Goal: Task Accomplishment & Management: Use online tool/utility

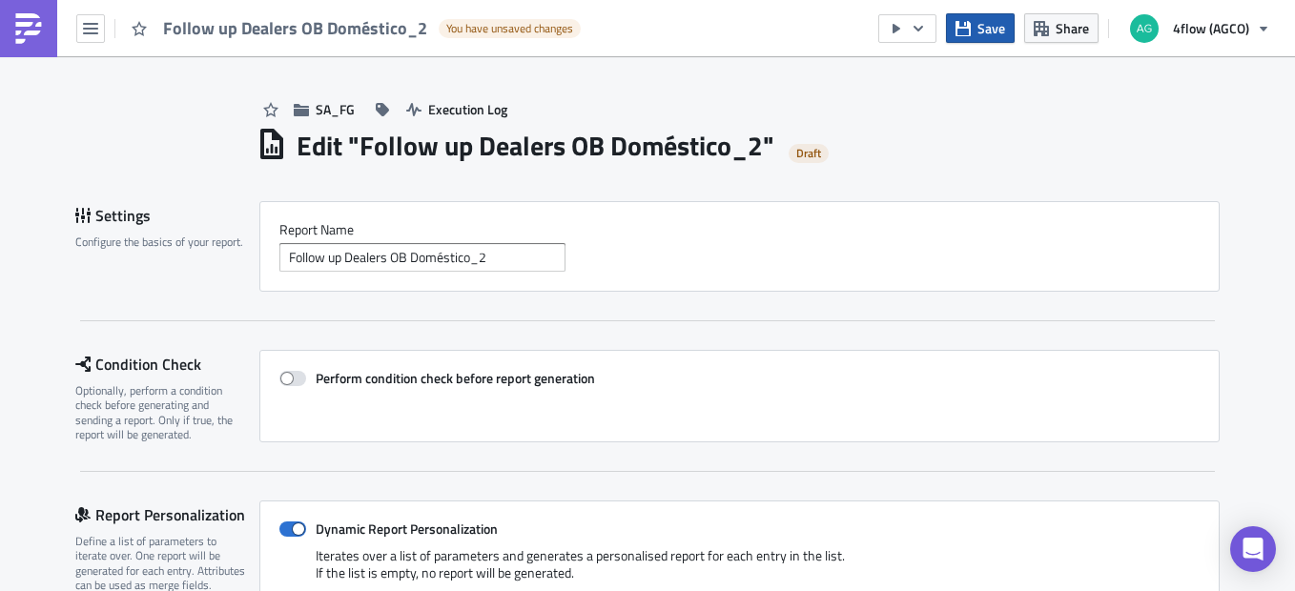
click at [982, 26] on span "Save" at bounding box center [991, 28] width 28 height 20
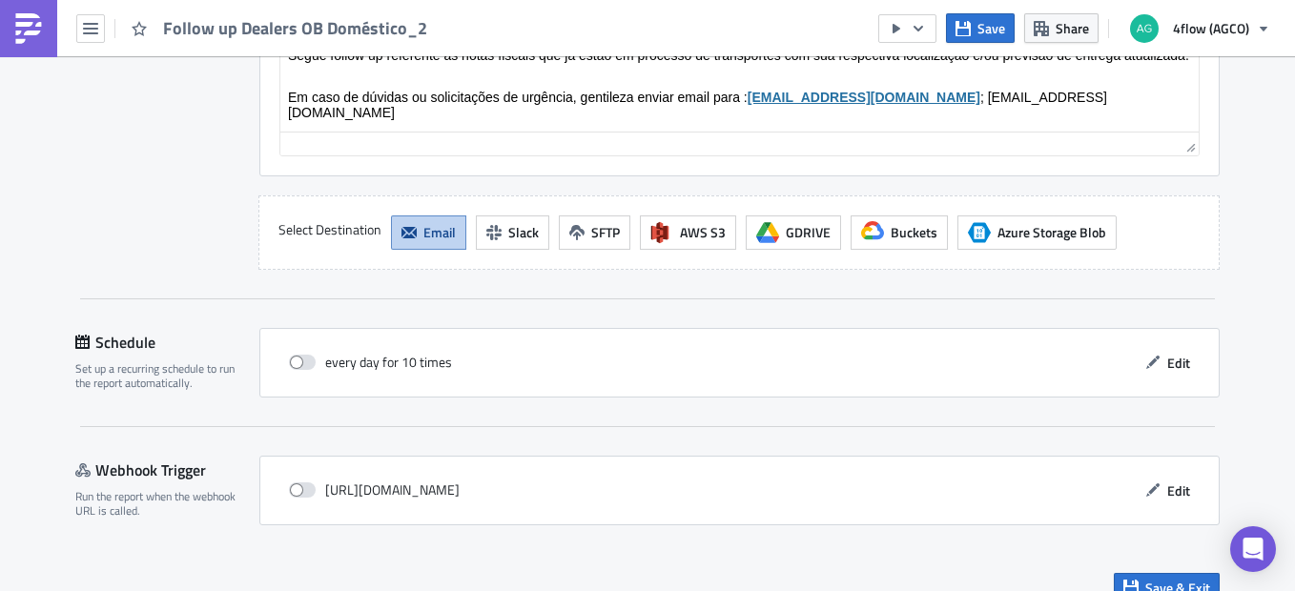
scroll to position [2238, 0]
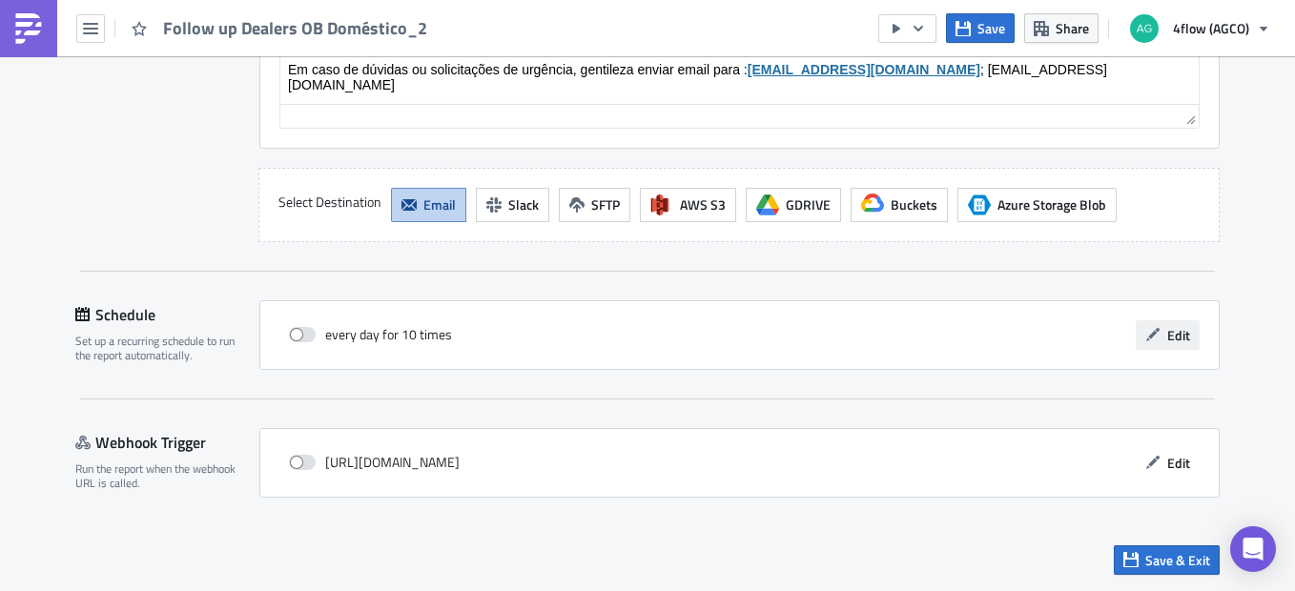
click at [1174, 326] on span "Edit" at bounding box center [1178, 335] width 23 height 20
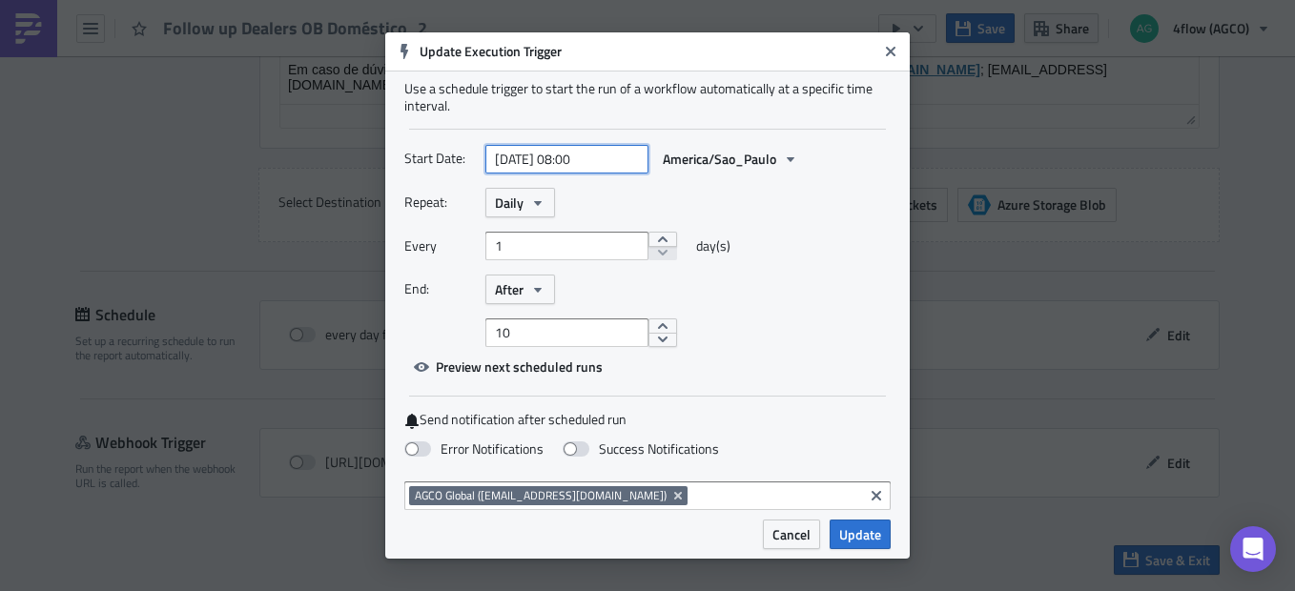
click at [618, 161] on input "[DATE] 08:00" at bounding box center [566, 159] width 163 height 29
select select "9"
select select "2025"
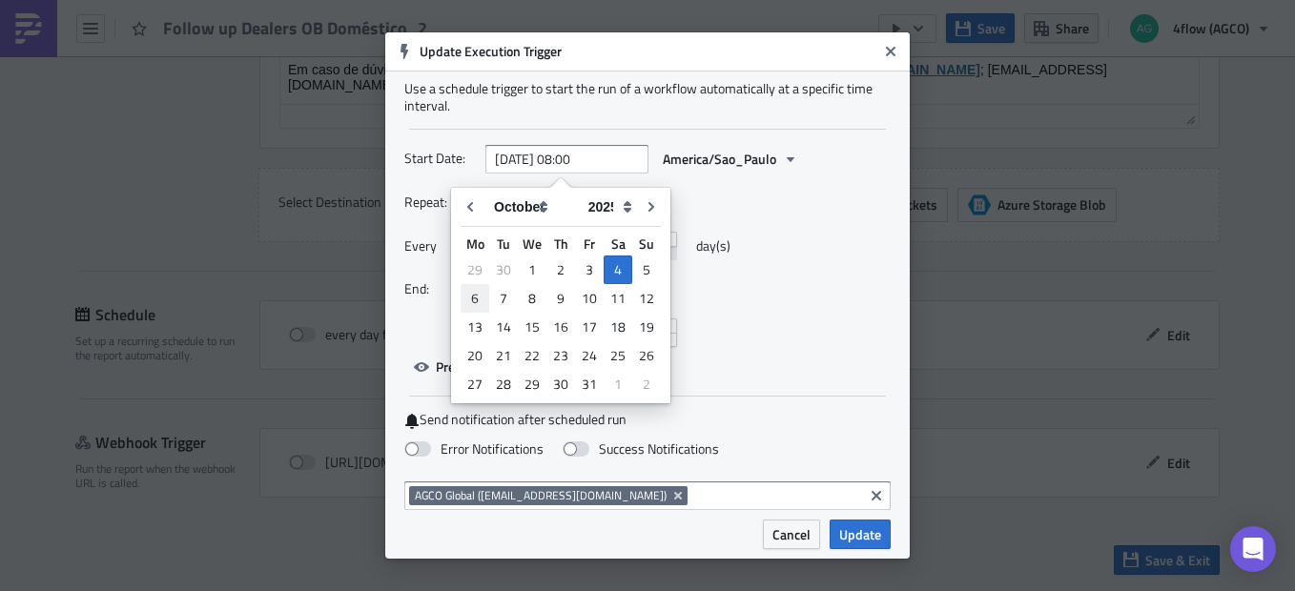
click at [476, 295] on div "6" at bounding box center [474, 298] width 29 height 27
type input "[DATE] 08:00"
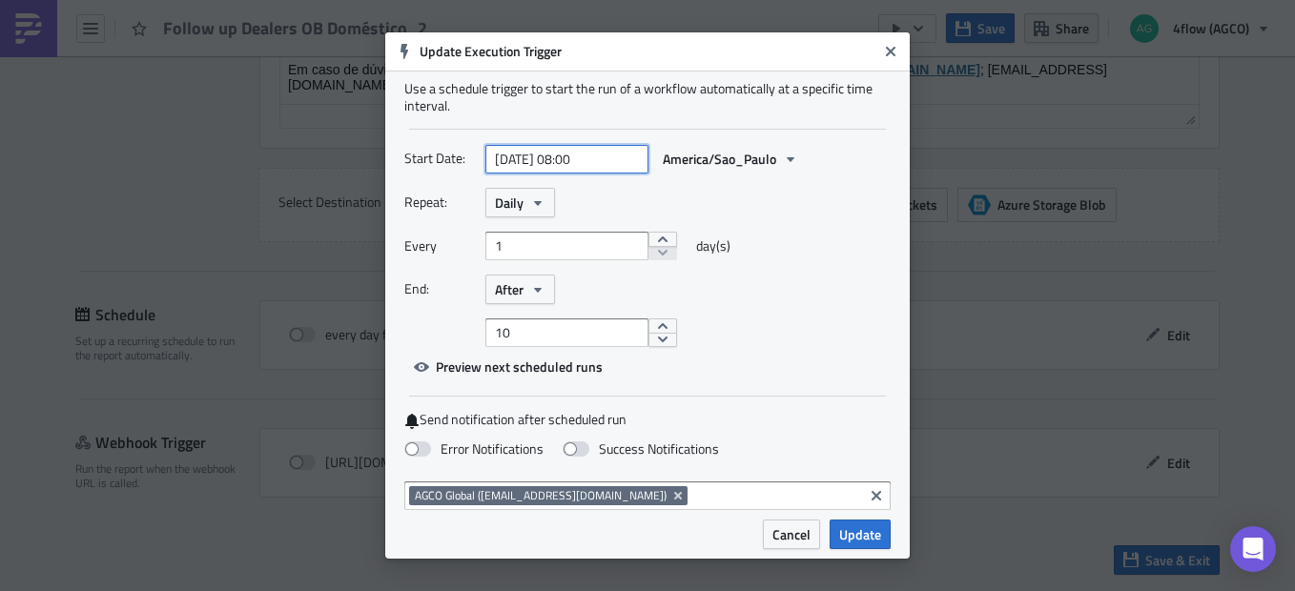
select select "9"
select select "2025"
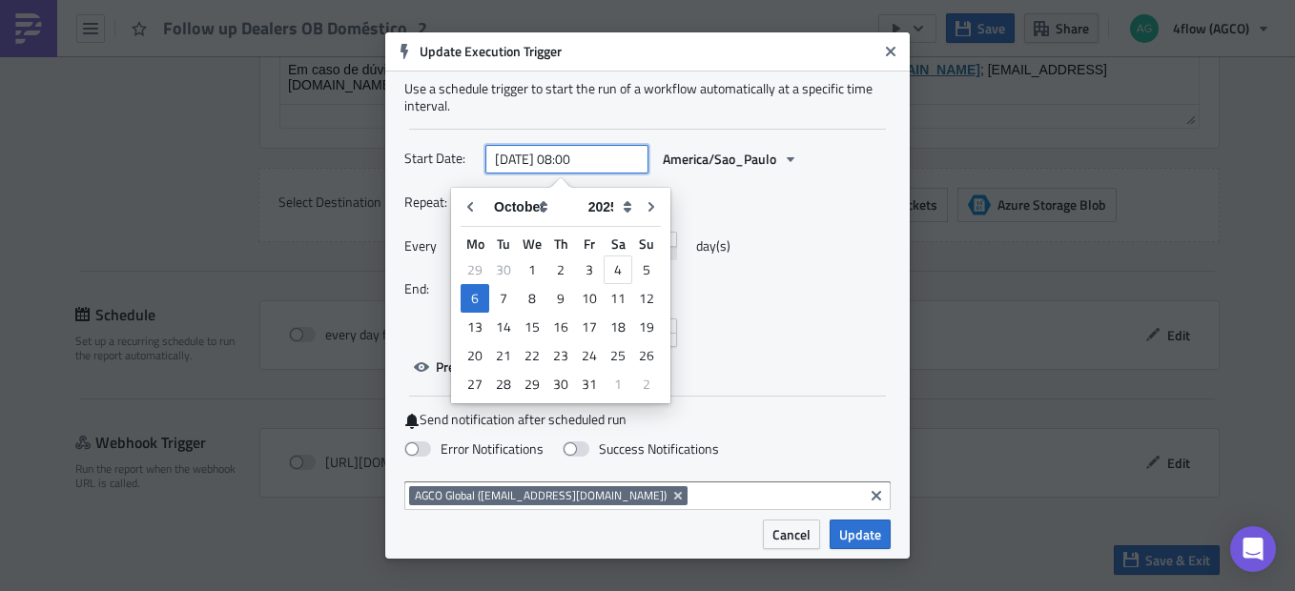
click at [600, 164] on input "[DATE] 08:00" at bounding box center [566, 159] width 163 height 29
click at [582, 160] on input "[DATE] 08:00" at bounding box center [566, 159] width 163 height 29
click at [613, 154] on input "[DATE] 11:00" at bounding box center [566, 159] width 163 height 29
type input "[DATE] 11:40"
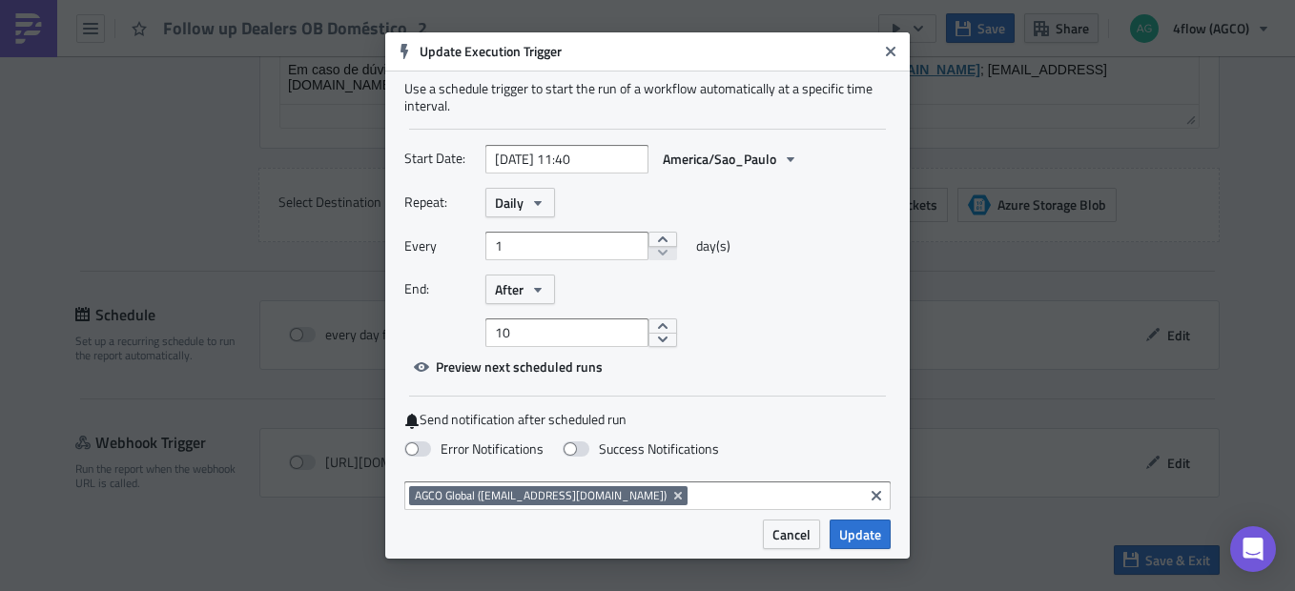
click at [834, 202] on div "Repeat: Daily" at bounding box center [647, 203] width 486 height 30
click at [524, 196] on button "Daily" at bounding box center [520, 203] width 70 height 30
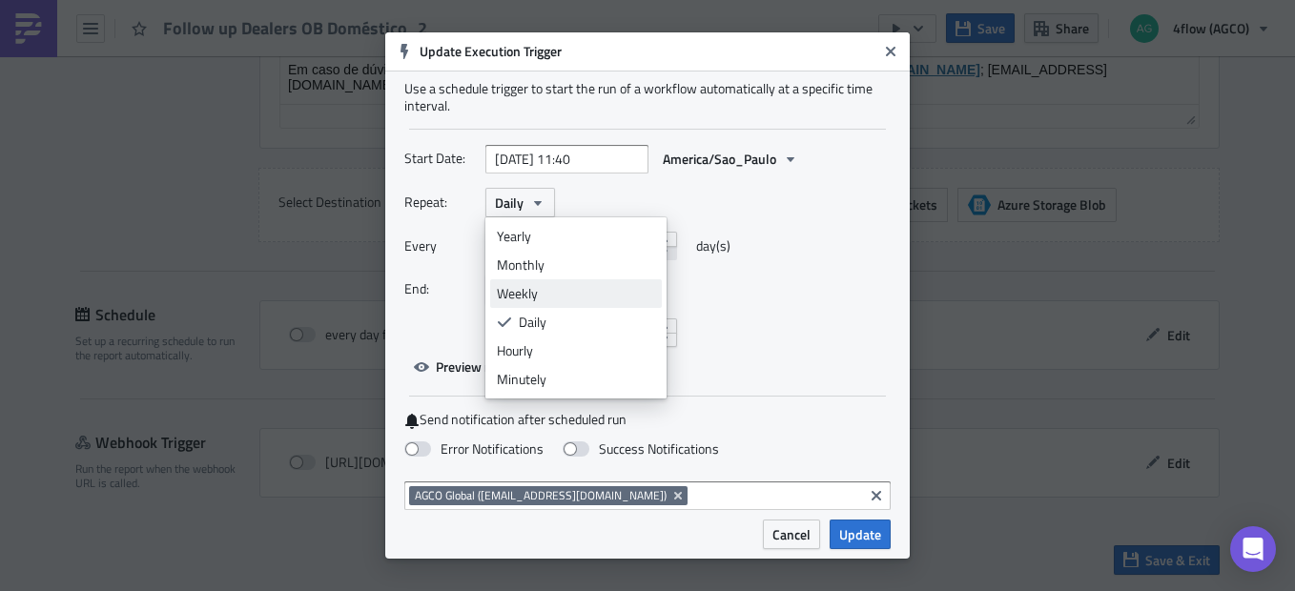
click at [547, 296] on div "Weekly" at bounding box center [576, 293] width 158 height 19
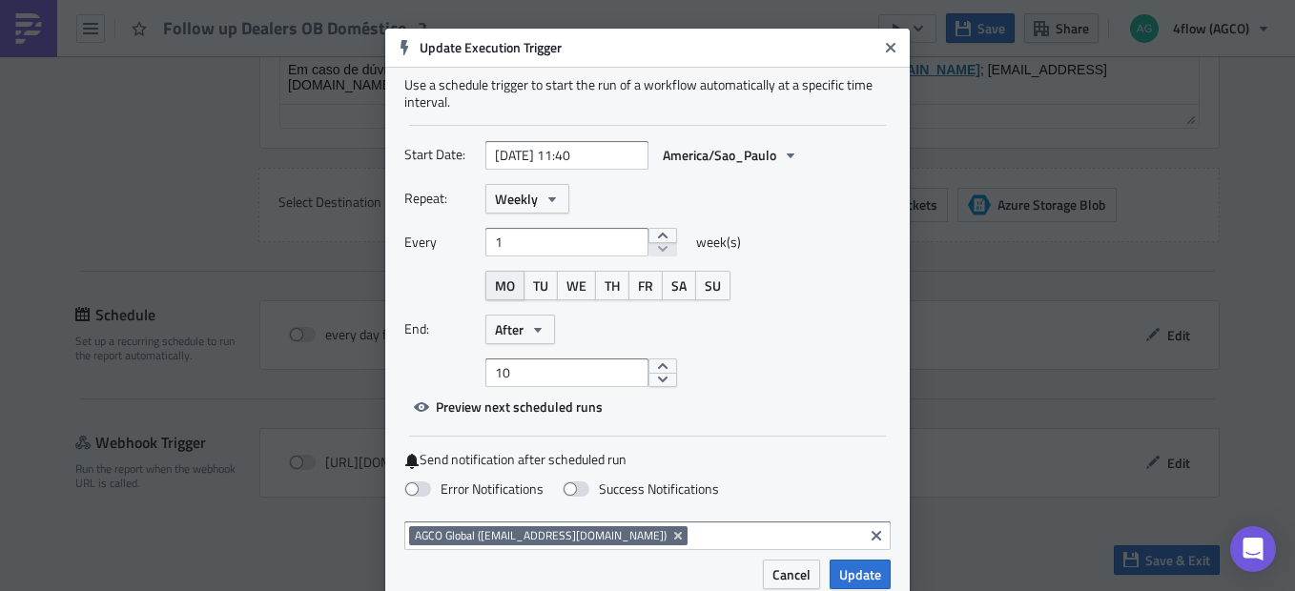
click at [500, 287] on span "MO" at bounding box center [505, 286] width 20 height 20
click at [537, 290] on span "TU" at bounding box center [540, 286] width 15 height 20
click at [566, 293] on span "WE" at bounding box center [576, 286] width 20 height 20
drag, startPoint x: 566, startPoint y: 293, endPoint x: 646, endPoint y: 291, distance: 80.1
click at [605, 291] on span "TH" at bounding box center [611, 286] width 15 height 20
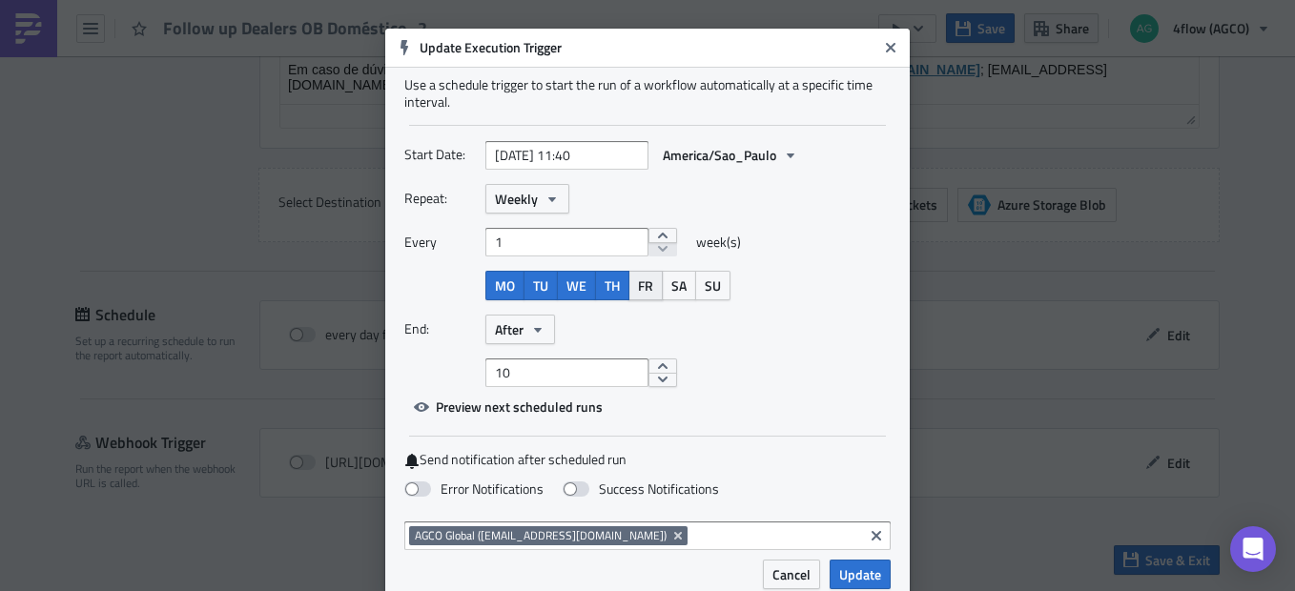
click at [642, 296] on button "FR" at bounding box center [645, 286] width 34 height 30
click at [516, 340] on button "After" at bounding box center [520, 330] width 70 height 30
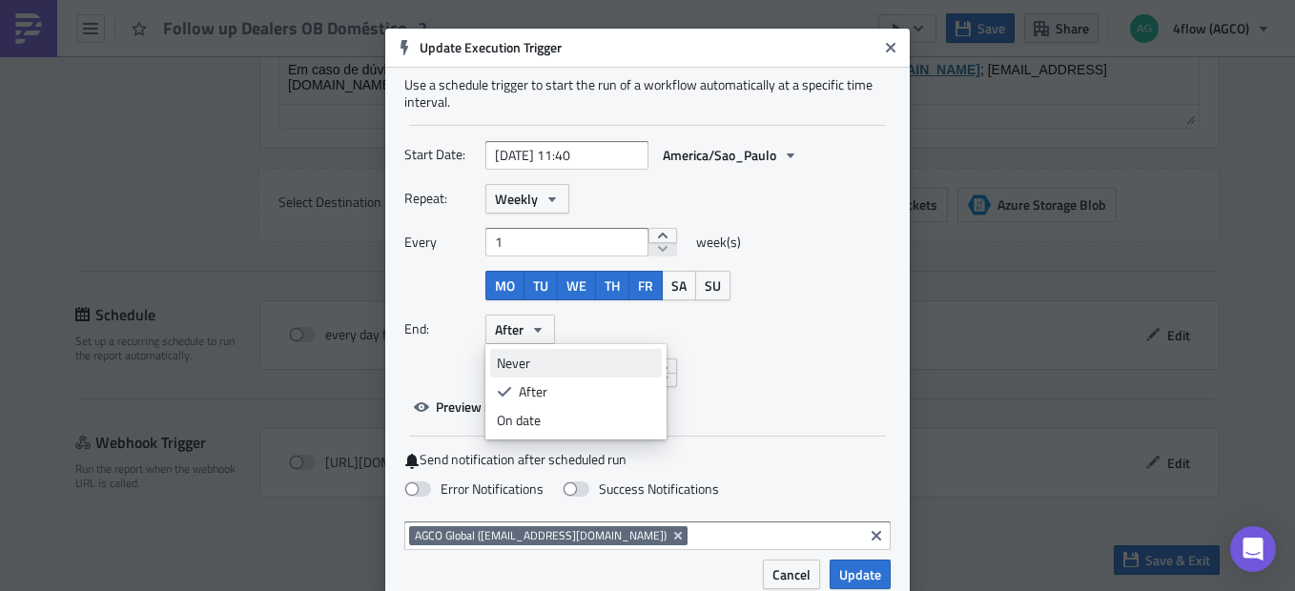
click at [527, 367] on div "Never" at bounding box center [576, 363] width 158 height 19
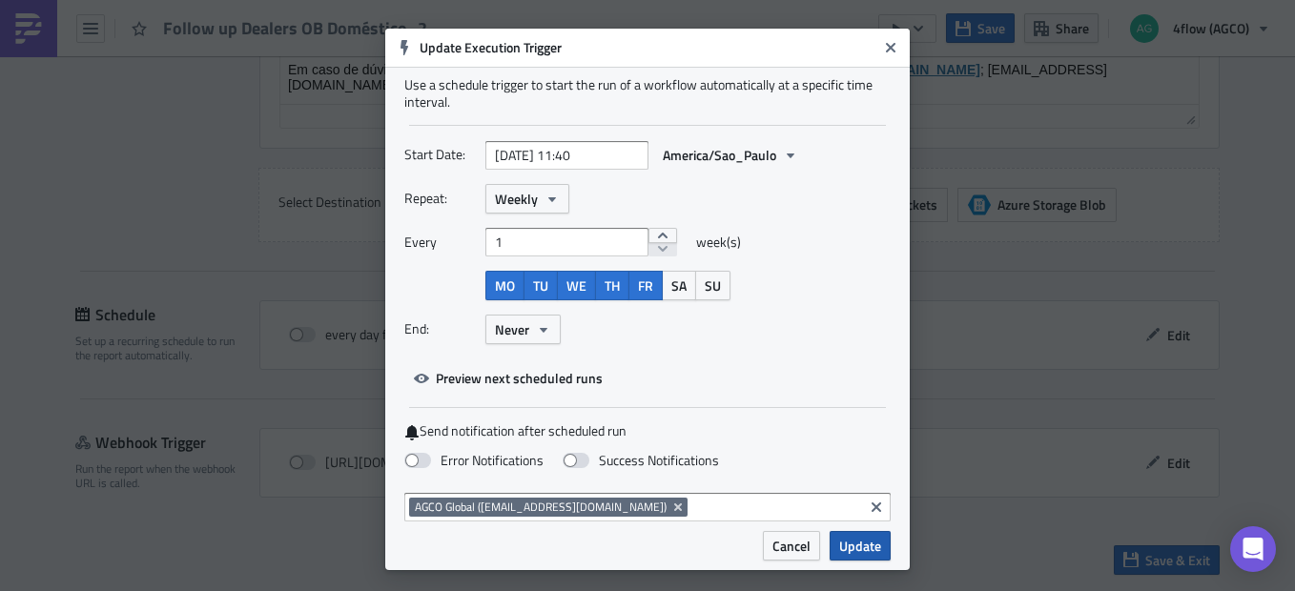
click at [844, 539] on span "Update" at bounding box center [860, 546] width 42 height 20
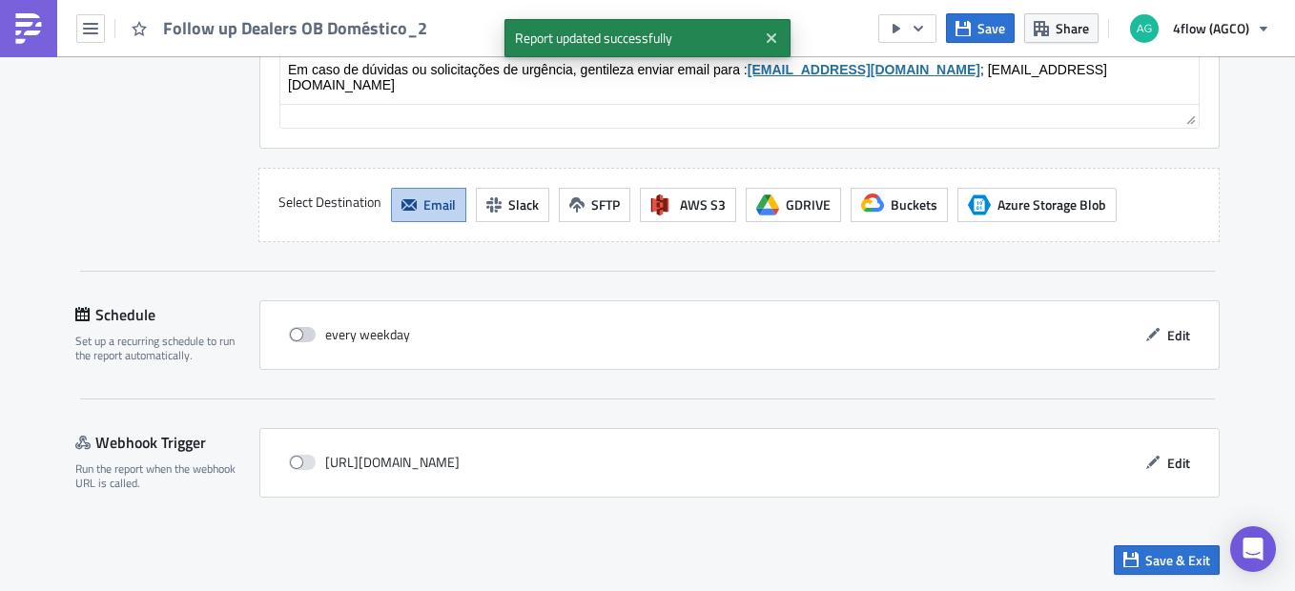
click at [303, 336] on span at bounding box center [302, 334] width 27 height 15
click at [303, 336] on input "checkbox" at bounding box center [299, 335] width 12 height 12
checkbox input "true"
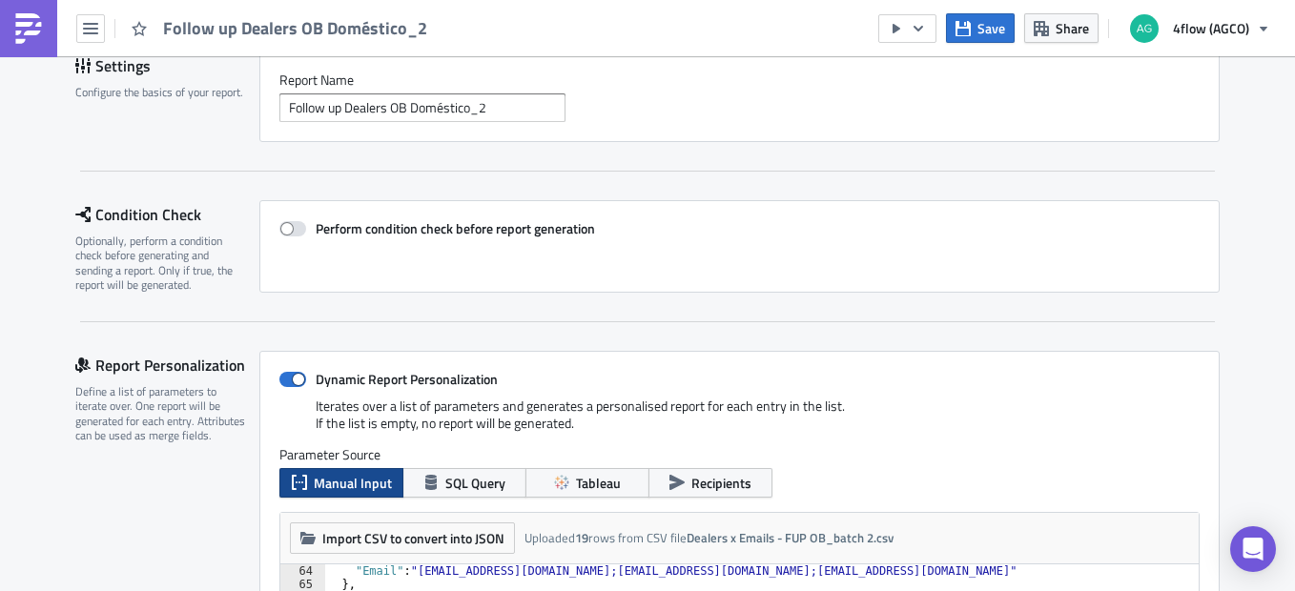
scroll to position [0, 0]
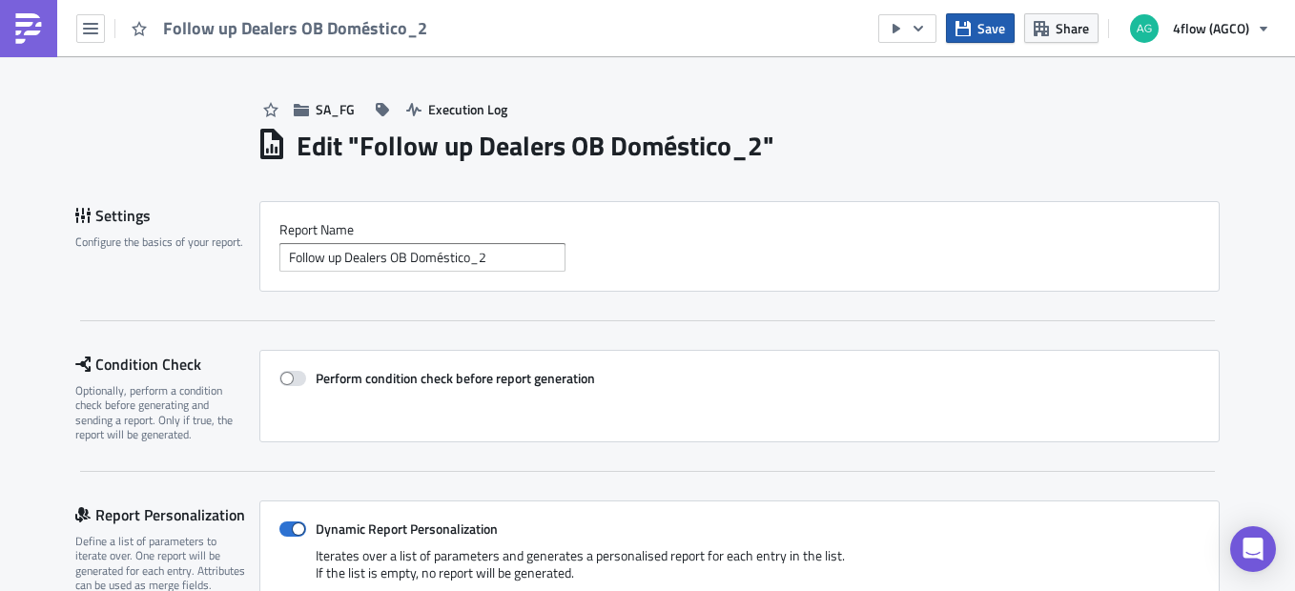
click at [982, 33] on span "Save" at bounding box center [991, 28] width 28 height 20
click at [100, 29] on button "button" at bounding box center [90, 28] width 29 height 29
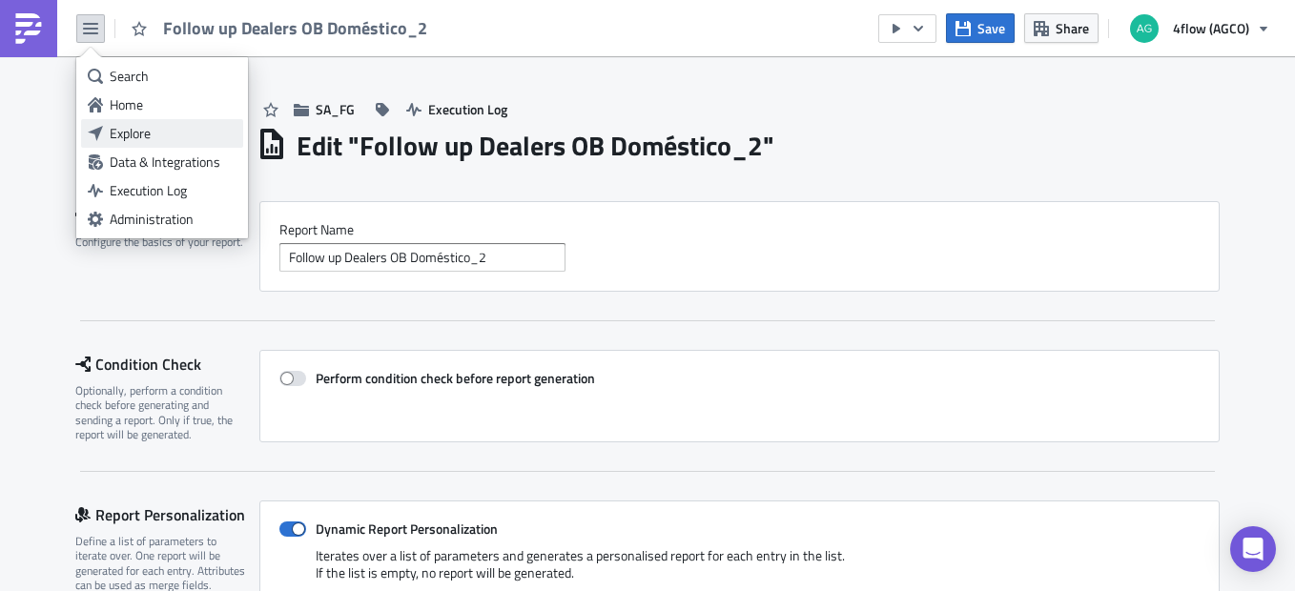
click at [180, 137] on div "Explore" at bounding box center [173, 133] width 127 height 19
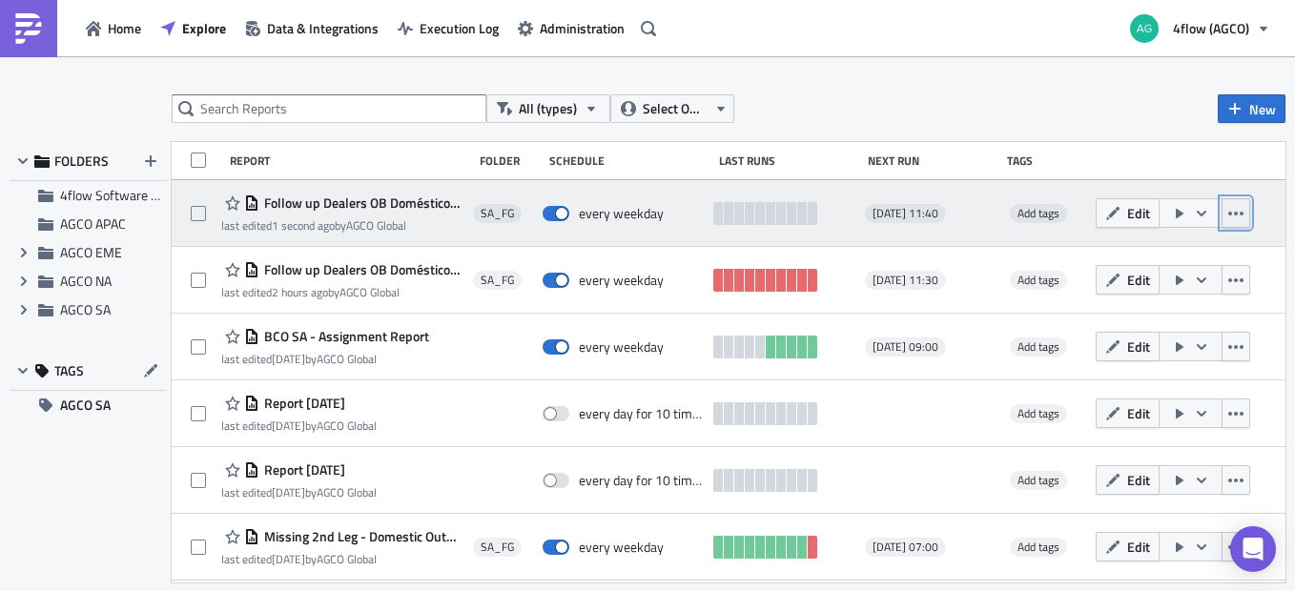
click at [1228, 218] on icon "button" at bounding box center [1235, 213] width 15 height 15
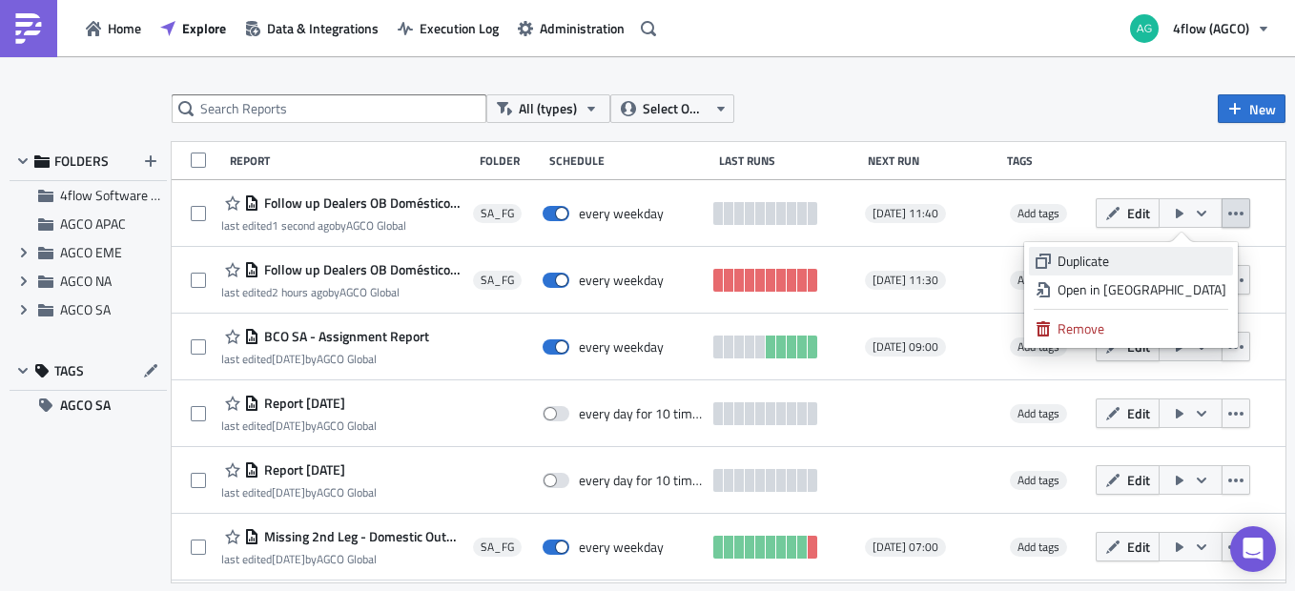
click at [1136, 259] on div "Duplicate" at bounding box center [1141, 261] width 169 height 19
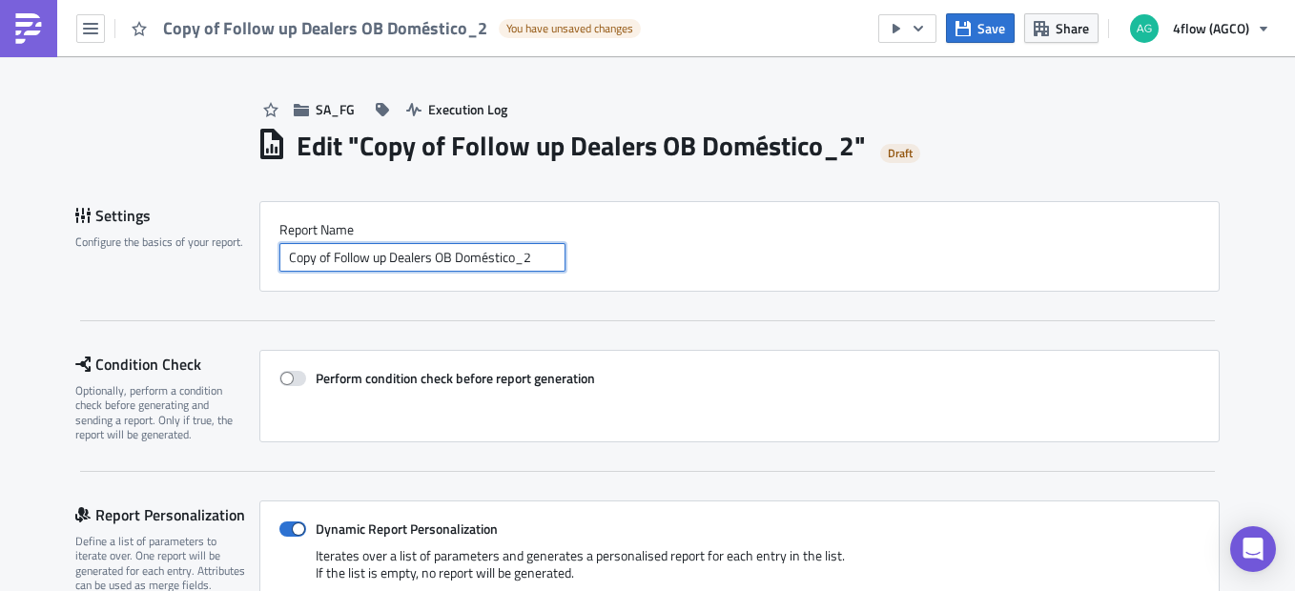
drag, startPoint x: 327, startPoint y: 258, endPoint x: 145, endPoint y: 242, distance: 182.8
click at [145, 242] on div "Settings Configure the basics of your report. Report Nam﻿e Copy of Follow up De…" at bounding box center [647, 246] width 1144 height 91
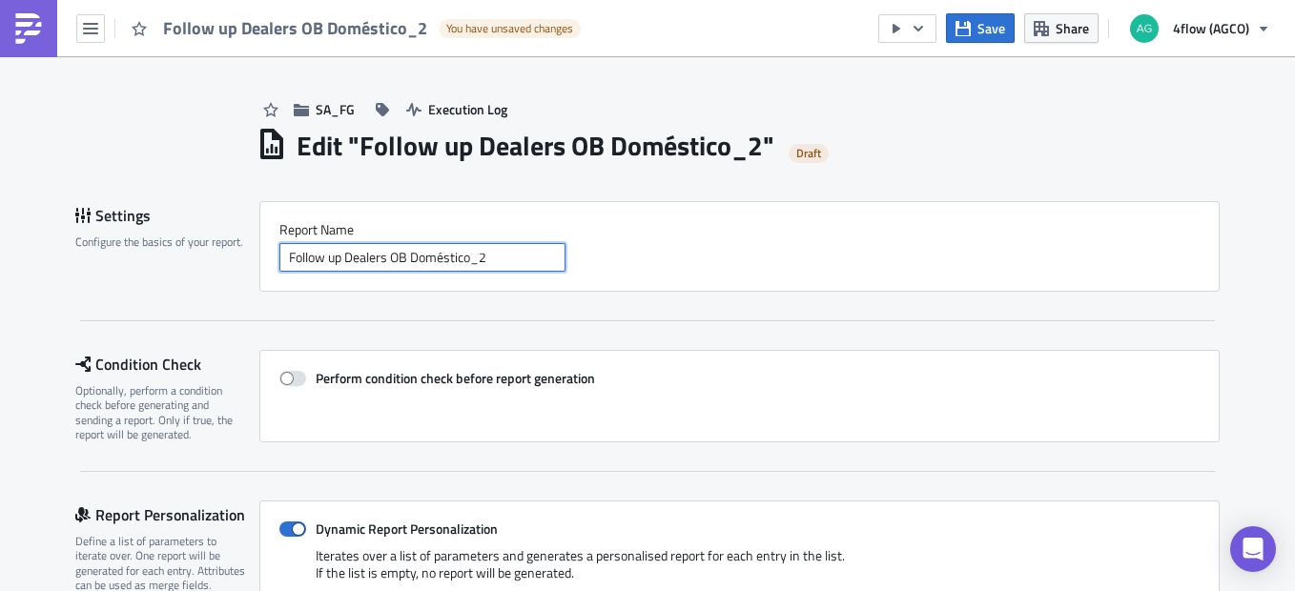
click at [535, 261] on input "Follow up Dealers OB Doméstico_2" at bounding box center [422, 257] width 286 height 29
type input "Follow up Dealers OB Doméstico_3"
click at [1003, 32] on span "Save" at bounding box center [991, 28] width 28 height 20
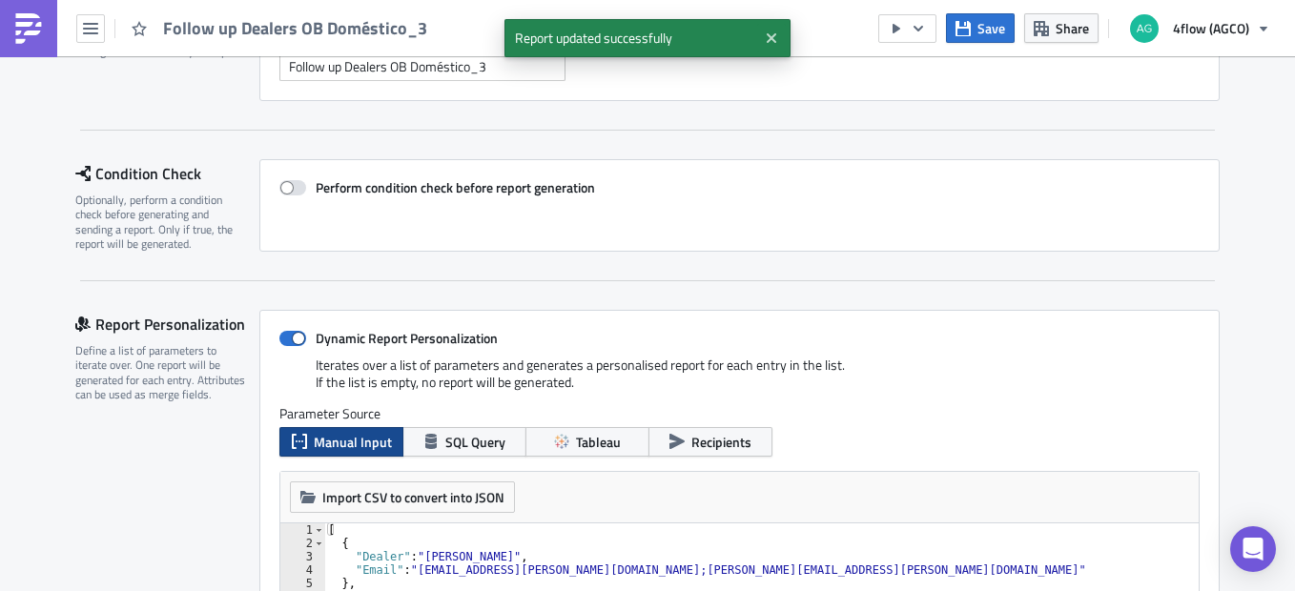
scroll to position [286, 0]
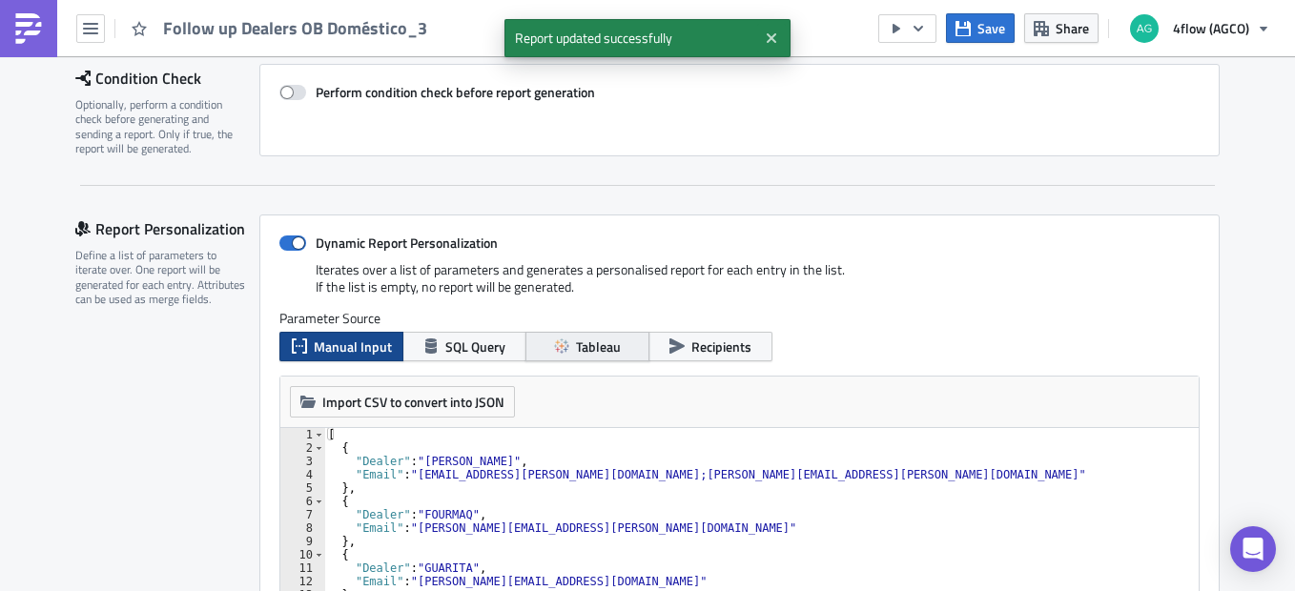
click at [554, 339] on icon "button" at bounding box center [561, 345] width 15 height 15
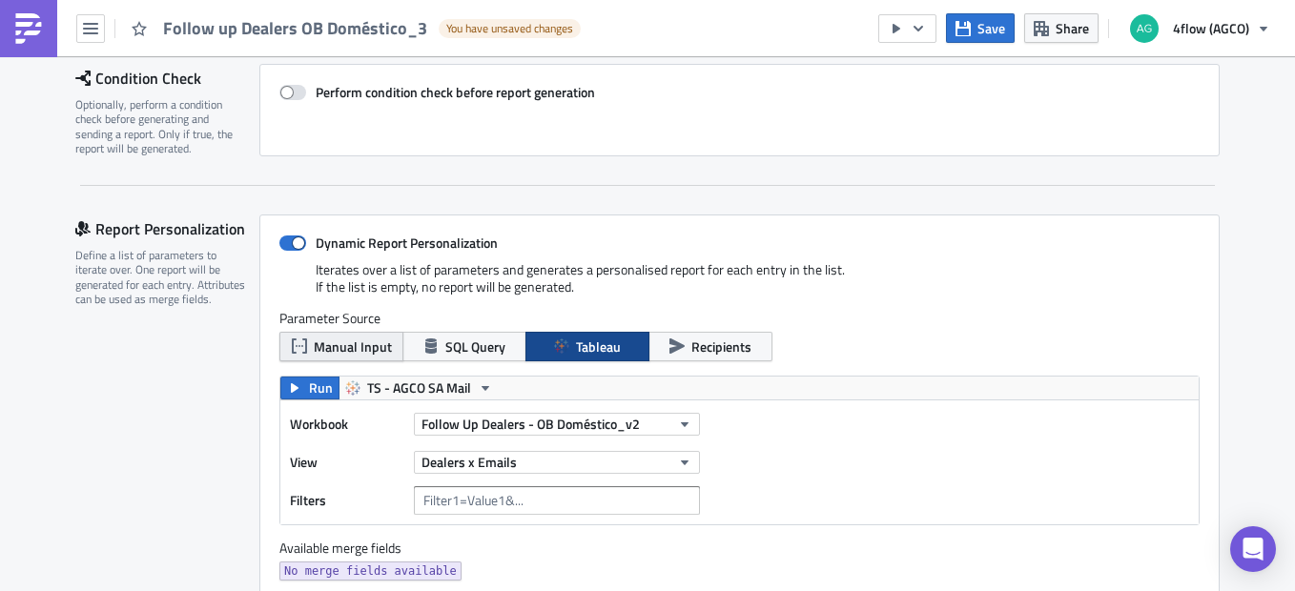
click at [339, 350] on span "Manual Input" at bounding box center [353, 347] width 78 height 20
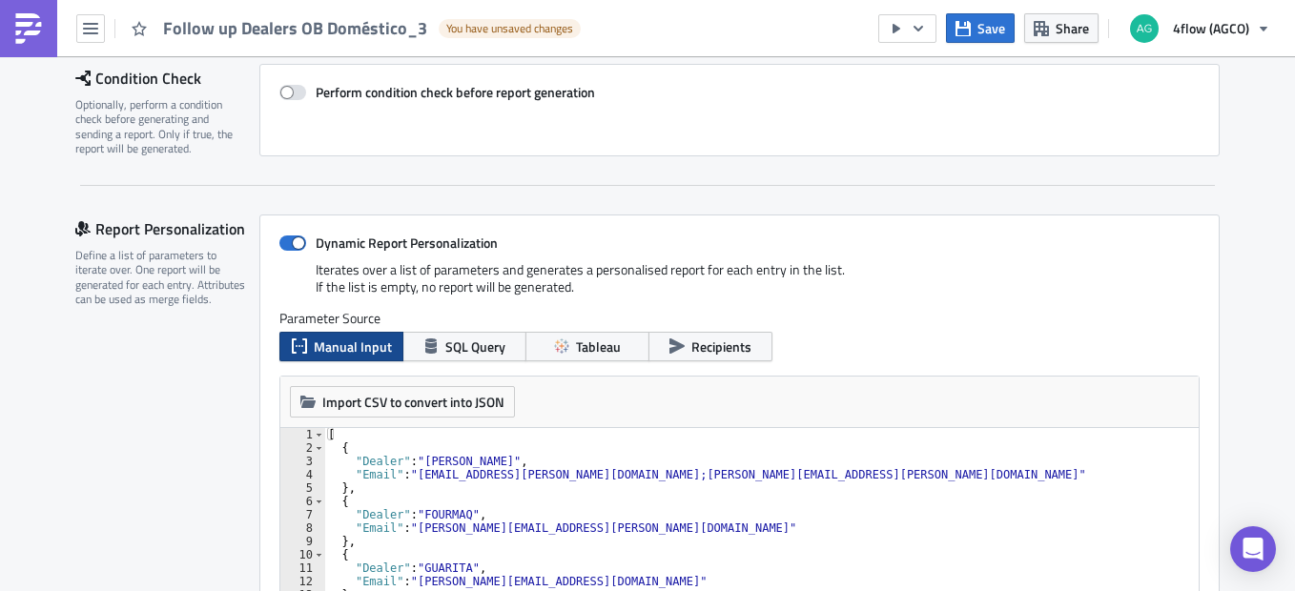
click at [527, 497] on div "[ { "Dealer" : "[PERSON_NAME]" , "Email" : "[EMAIL_ADDRESS][PERSON_NAME][DOMAIN…" at bounding box center [777, 541] width 907 height 227
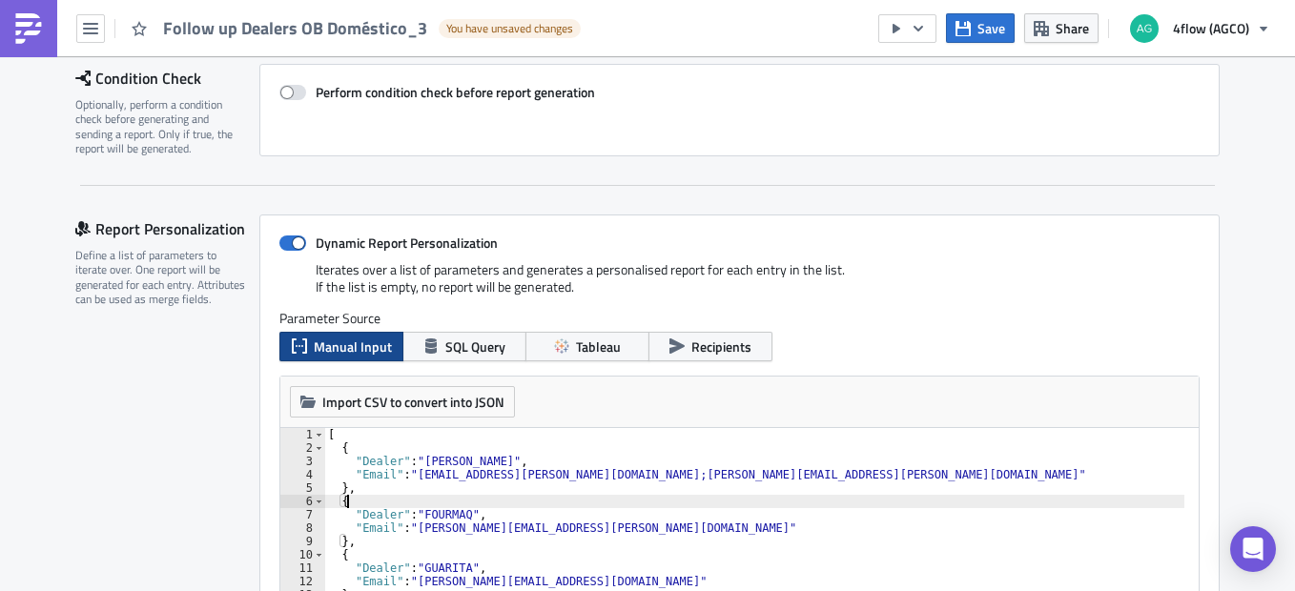
type textarea "} ]"
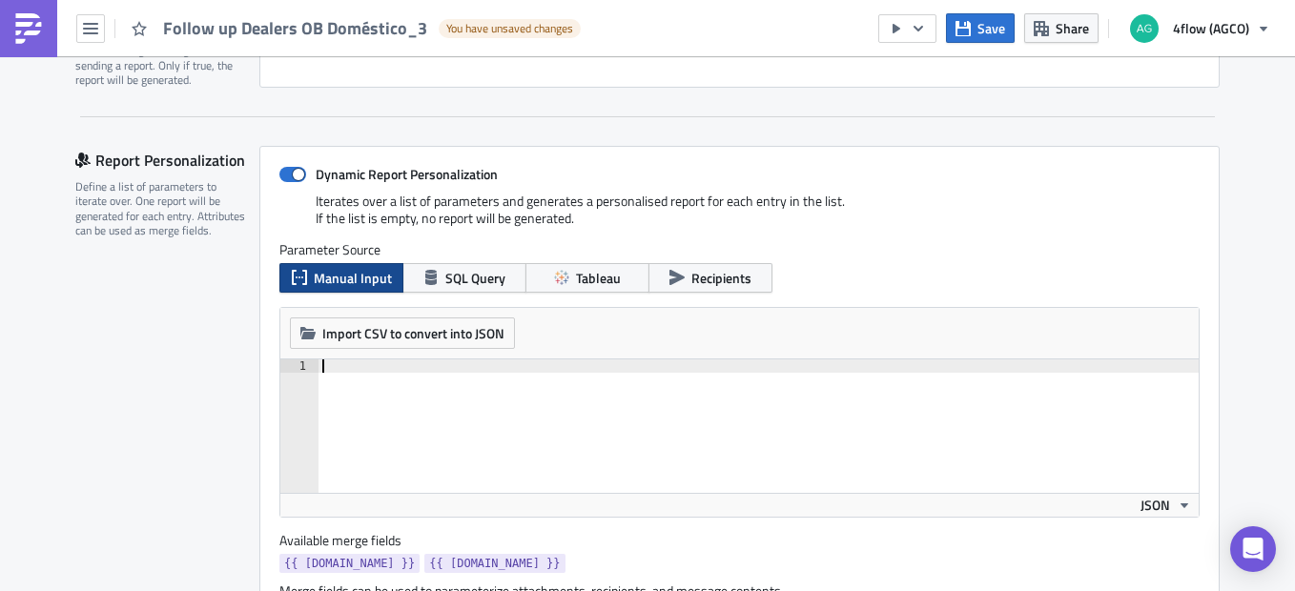
scroll to position [477, 0]
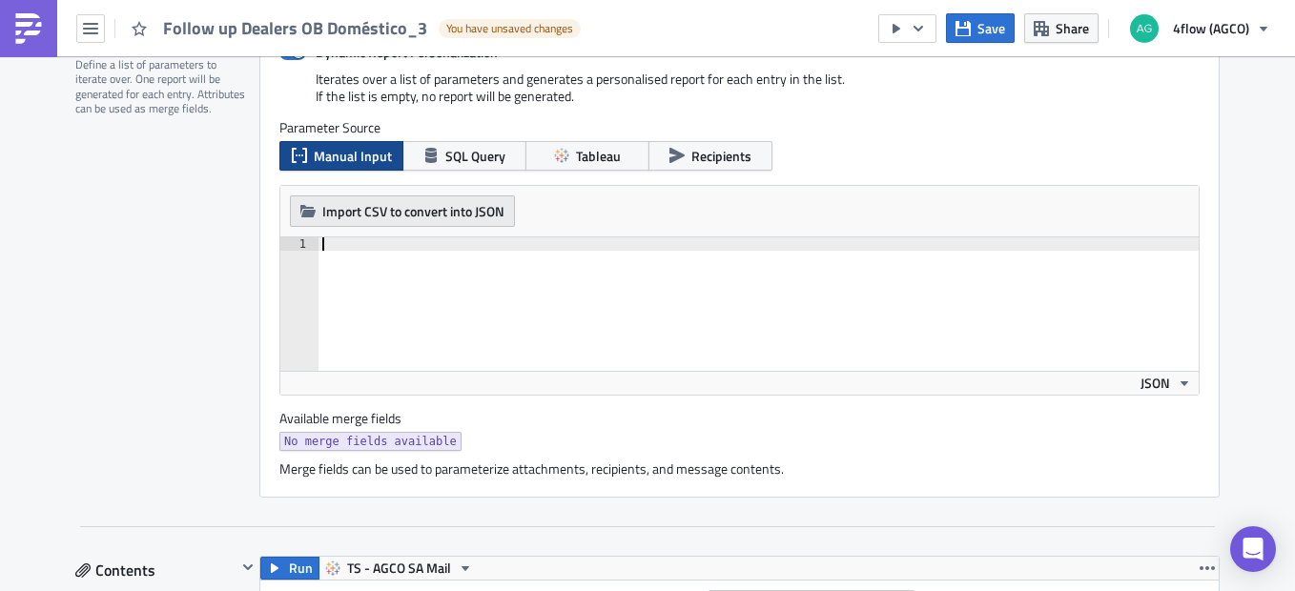
click at [484, 215] on span "Import CSV to convert into JSON" at bounding box center [413, 211] width 182 height 20
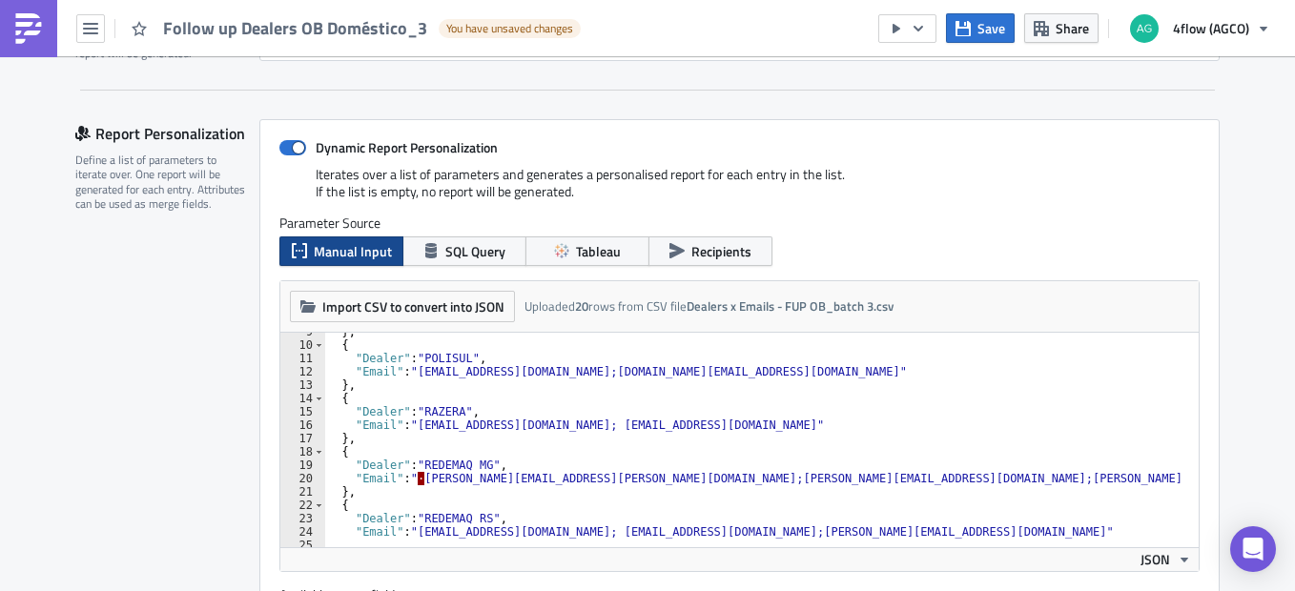
scroll to position [172, 0]
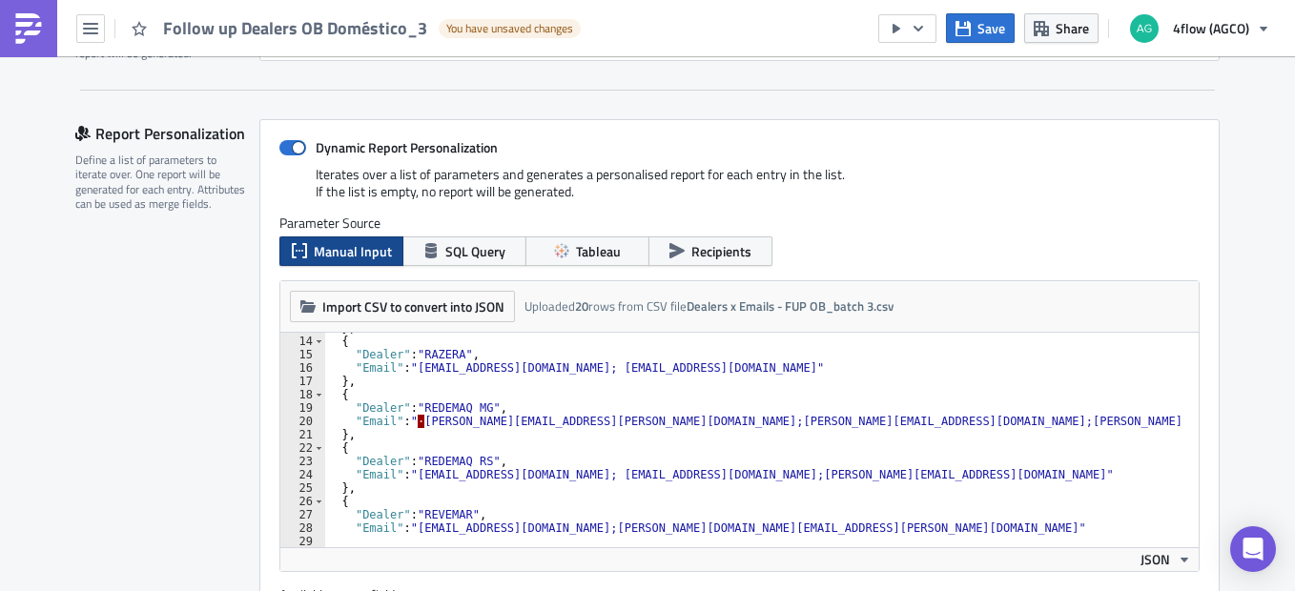
click at [438, 440] on div "} , { "Dealer" : "RAZERA" , "Email" : "[EMAIL_ADDRESS][DOMAIN_NAME]; [EMAIL_ADD…" at bounding box center [1208, 434] width 1768 height 227
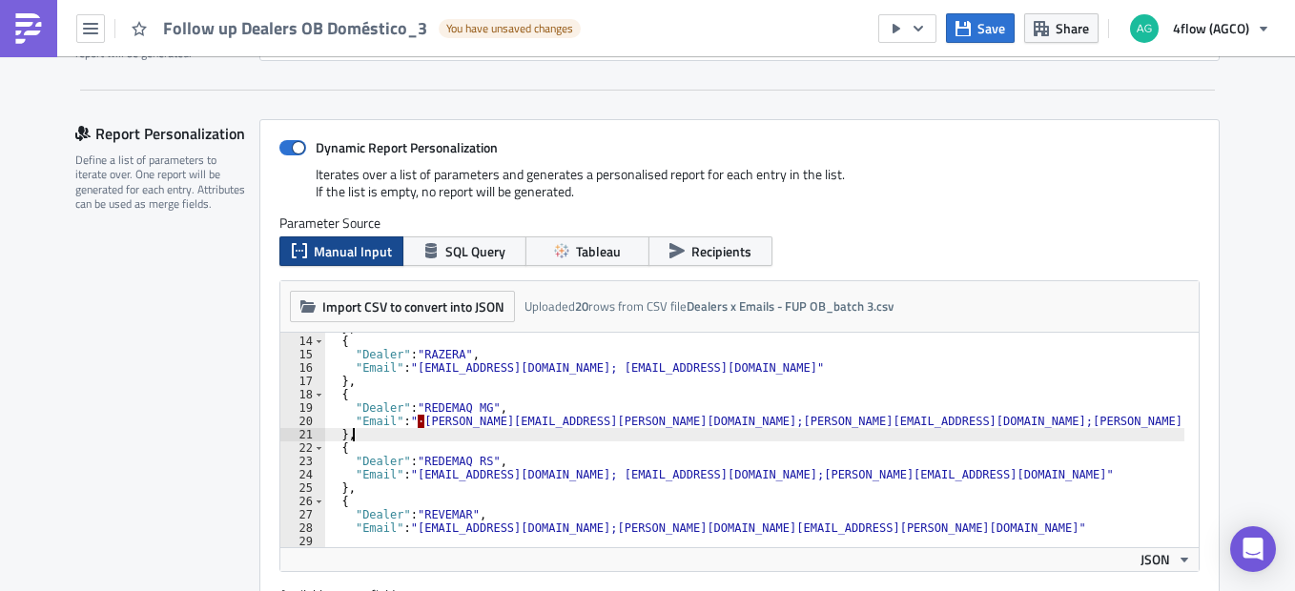
click at [414, 421] on div "} , { "Dealer" : "RAZERA" , "Email" : "[EMAIL_ADDRESS][DOMAIN_NAME]; [EMAIL_ADD…" at bounding box center [1208, 434] width 1768 height 227
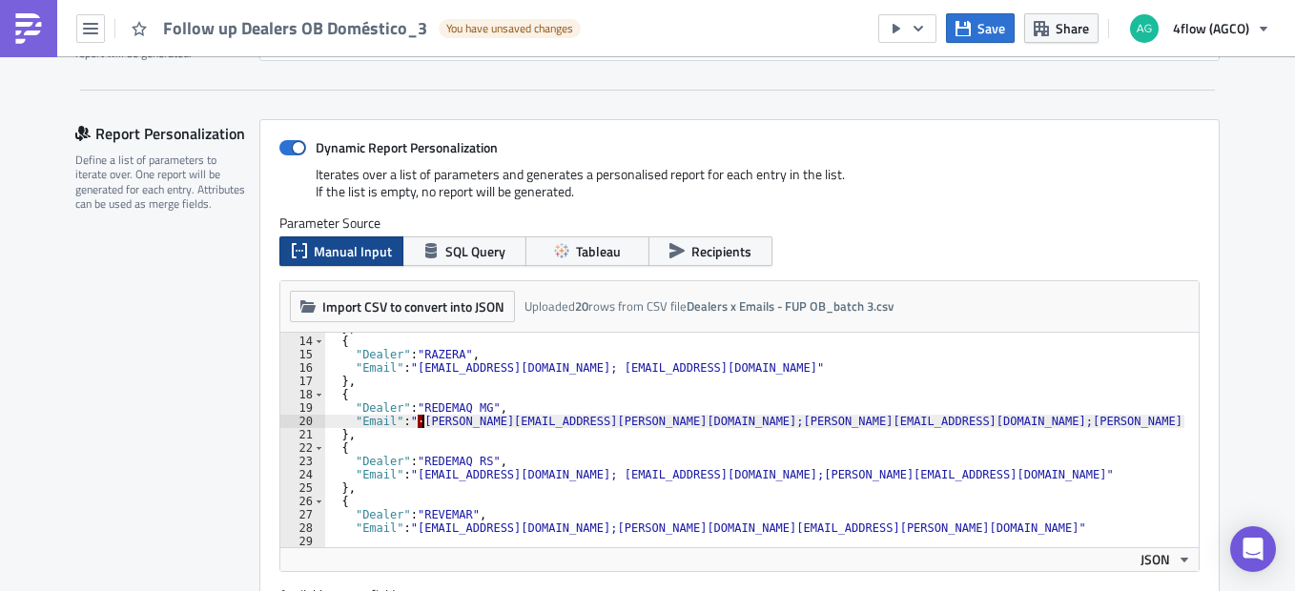
type textarea ""Email": "[PERSON_NAME][EMAIL_ADDRESS][PERSON_NAME][DOMAIN_NAME];[PERSON_NAME][…"
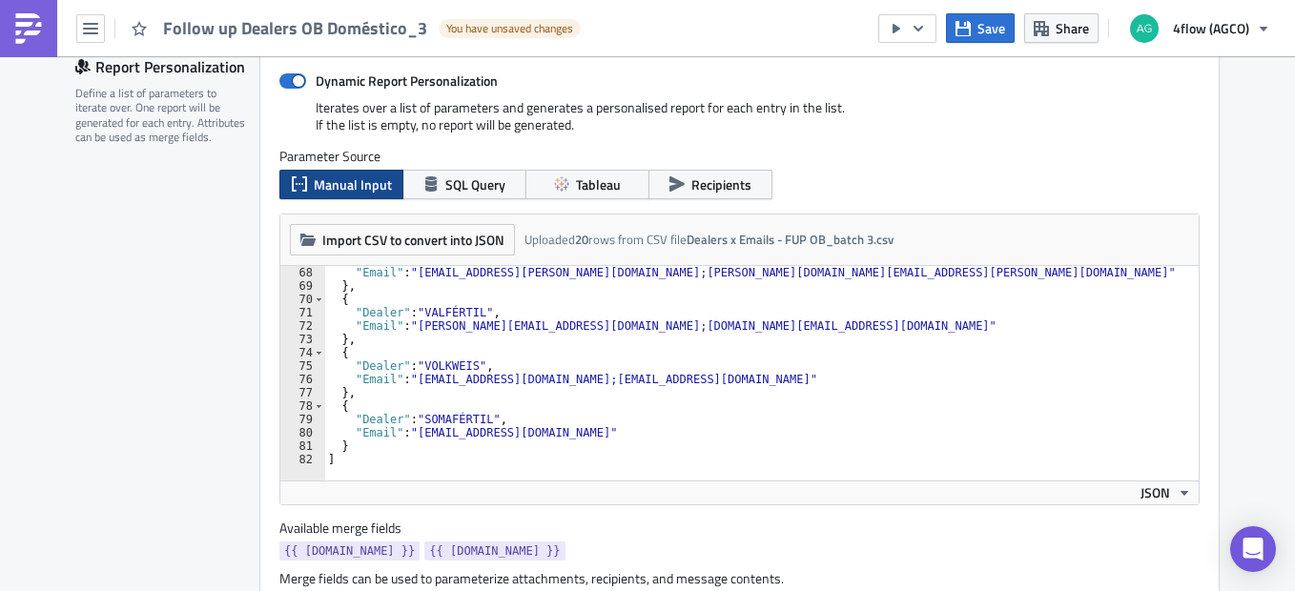
scroll to position [477, 0]
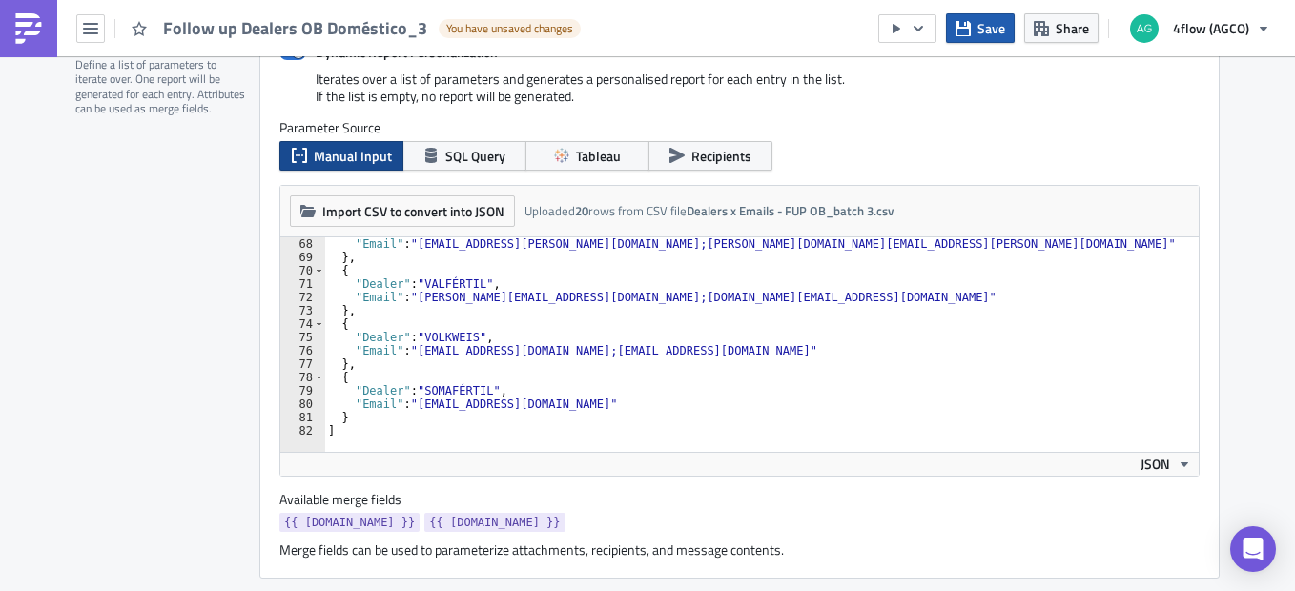
click at [968, 21] on icon "button" at bounding box center [962, 28] width 15 height 15
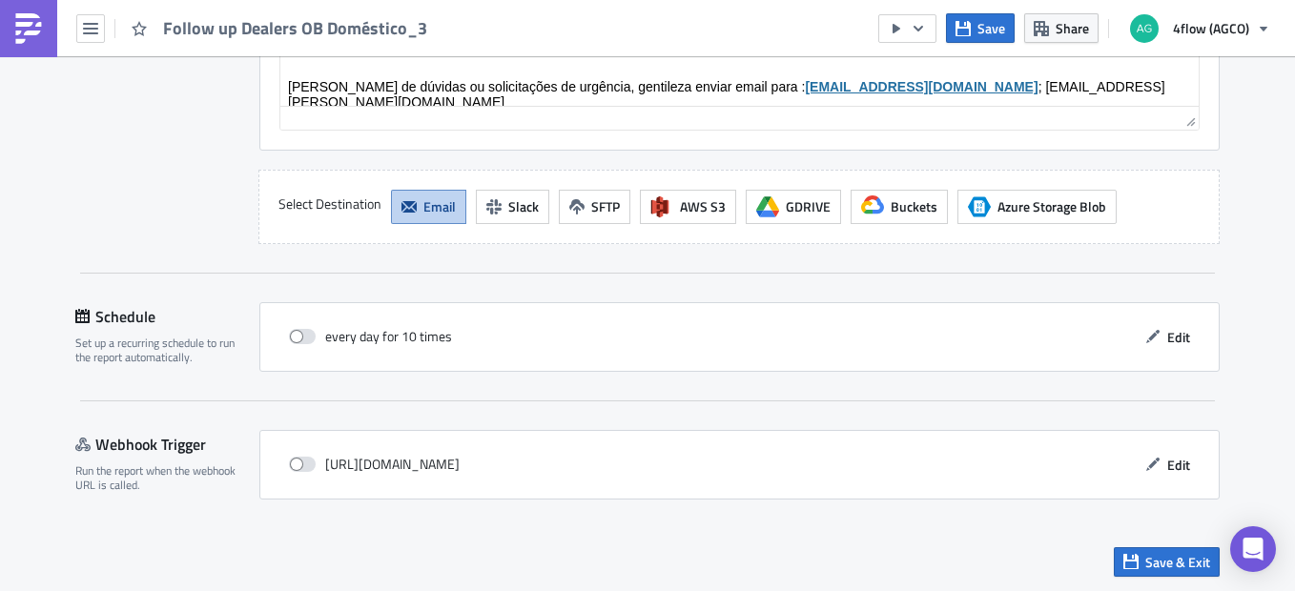
scroll to position [2238, 0]
click at [1167, 339] on span "Edit" at bounding box center [1178, 335] width 23 height 20
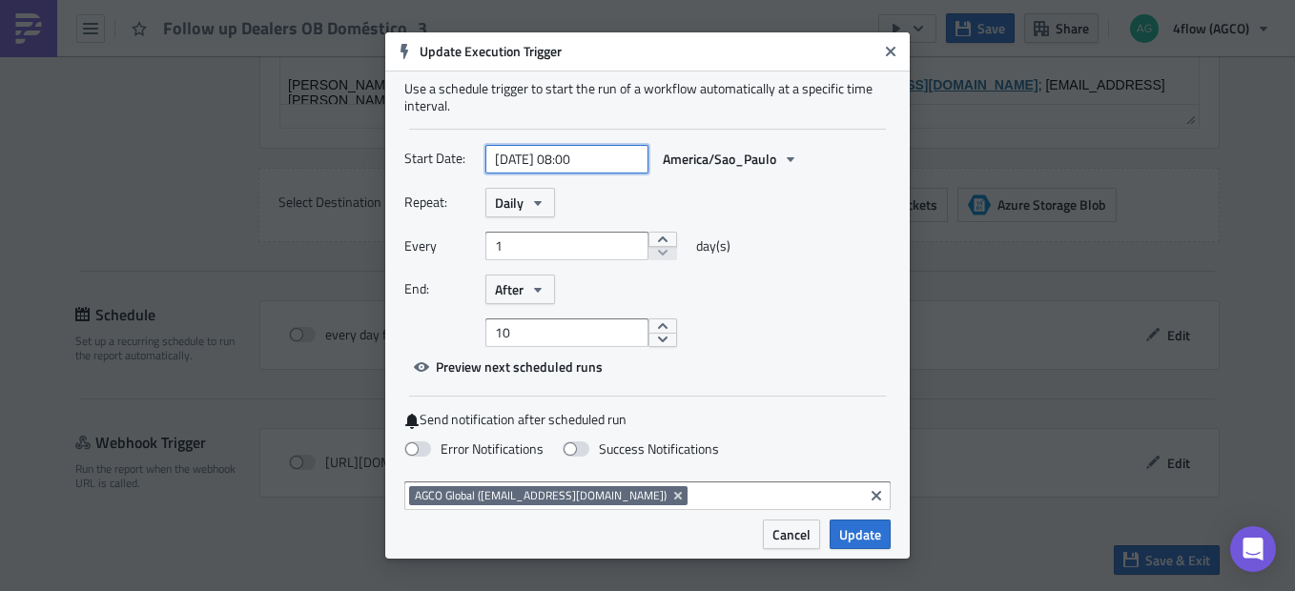
click at [615, 160] on input "[DATE] 08:00" at bounding box center [566, 159] width 163 height 29
select select "9"
select select "2025"
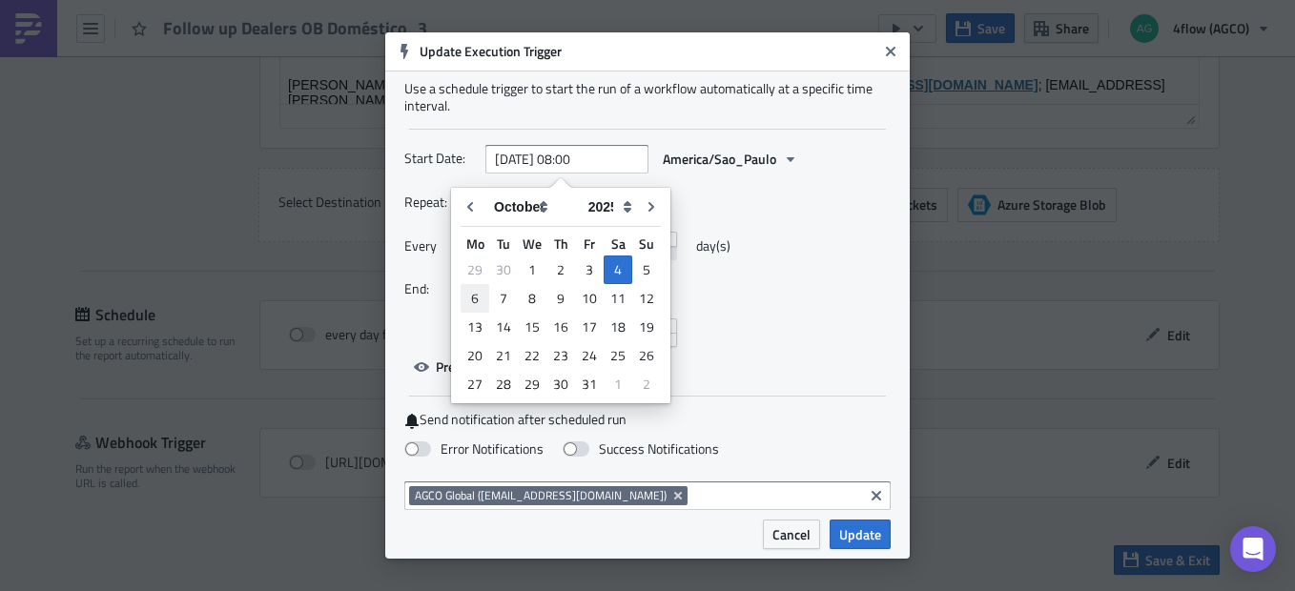
click at [476, 299] on div "6" at bounding box center [474, 298] width 29 height 27
type input "[DATE] 08:00"
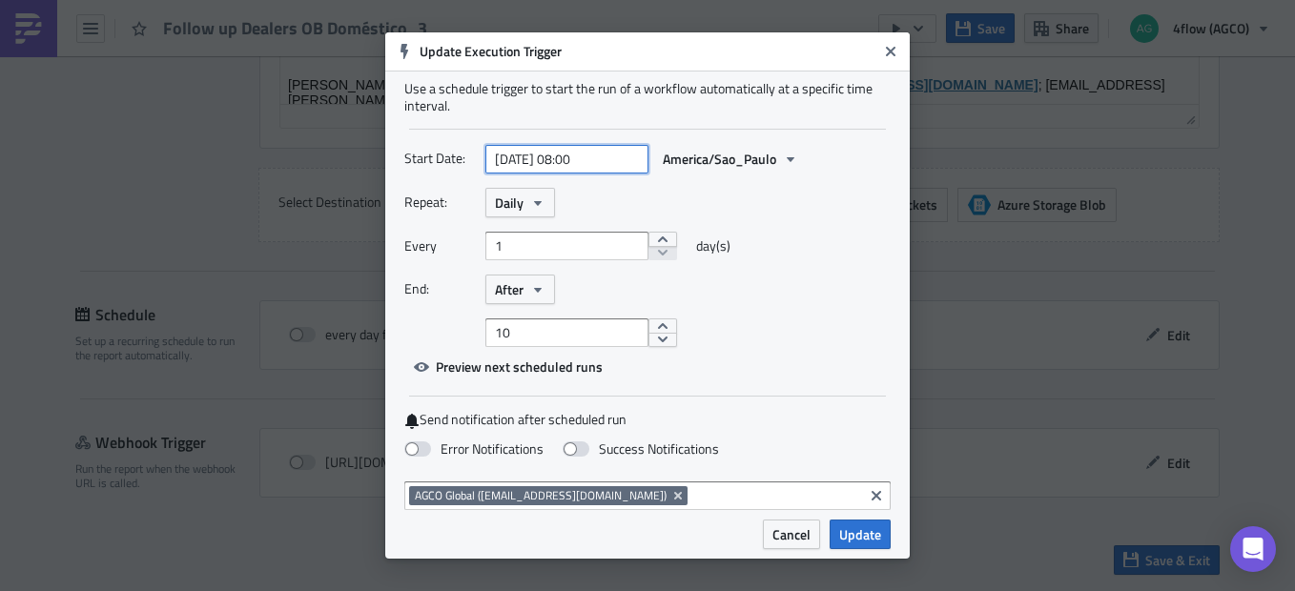
click at [584, 164] on input "[DATE] 08:00" at bounding box center [566, 159] width 163 height 29
select select "9"
select select "2025"
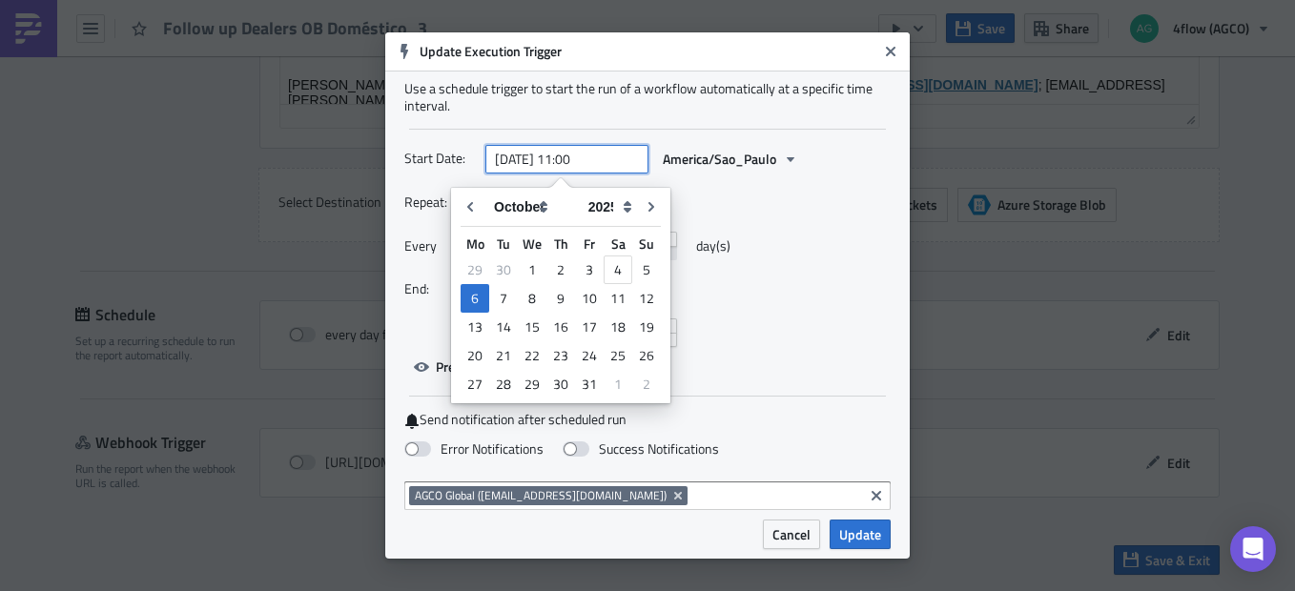
click at [594, 159] on input "[DATE] 11:00" at bounding box center [566, 159] width 163 height 29
type input "[DATE] 11:50"
click at [777, 189] on div "Repeat: Daily" at bounding box center [647, 203] width 486 height 30
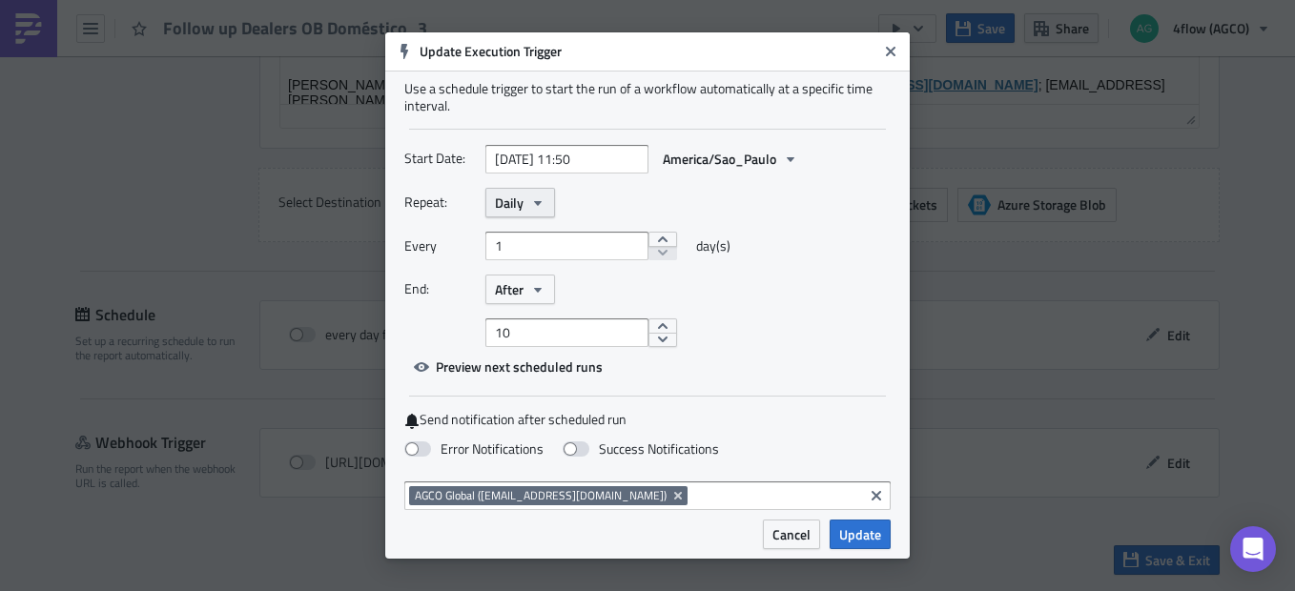
click at [534, 207] on icon "button" at bounding box center [537, 202] width 15 height 15
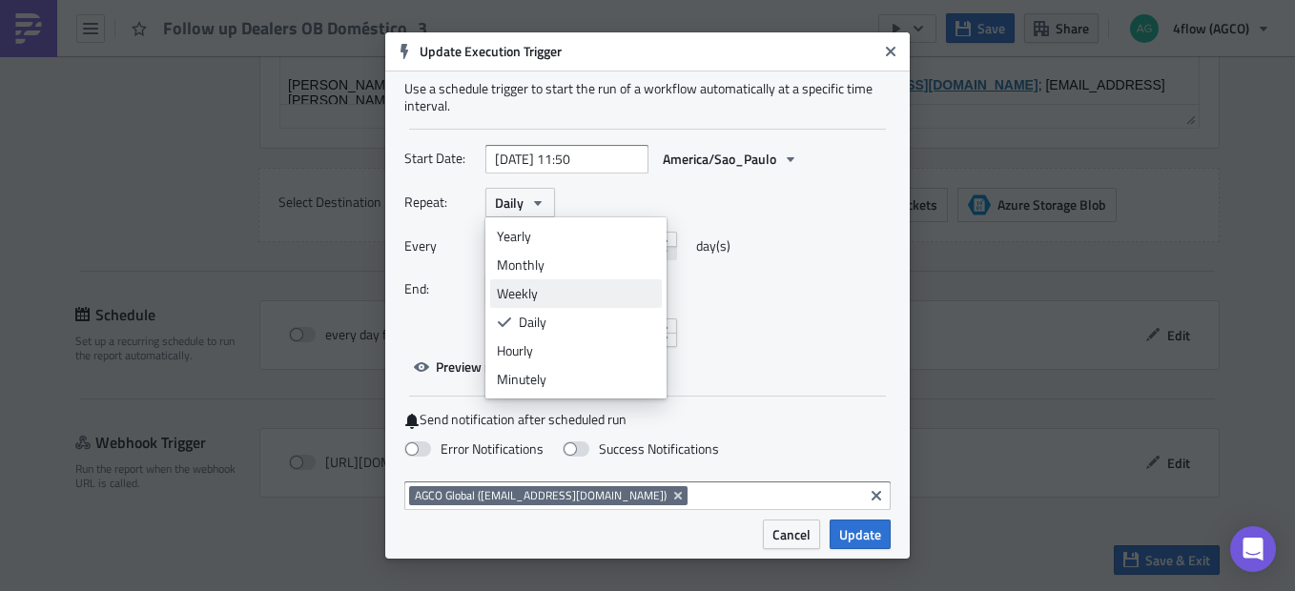
click at [520, 301] on div "Weekly" at bounding box center [576, 293] width 158 height 19
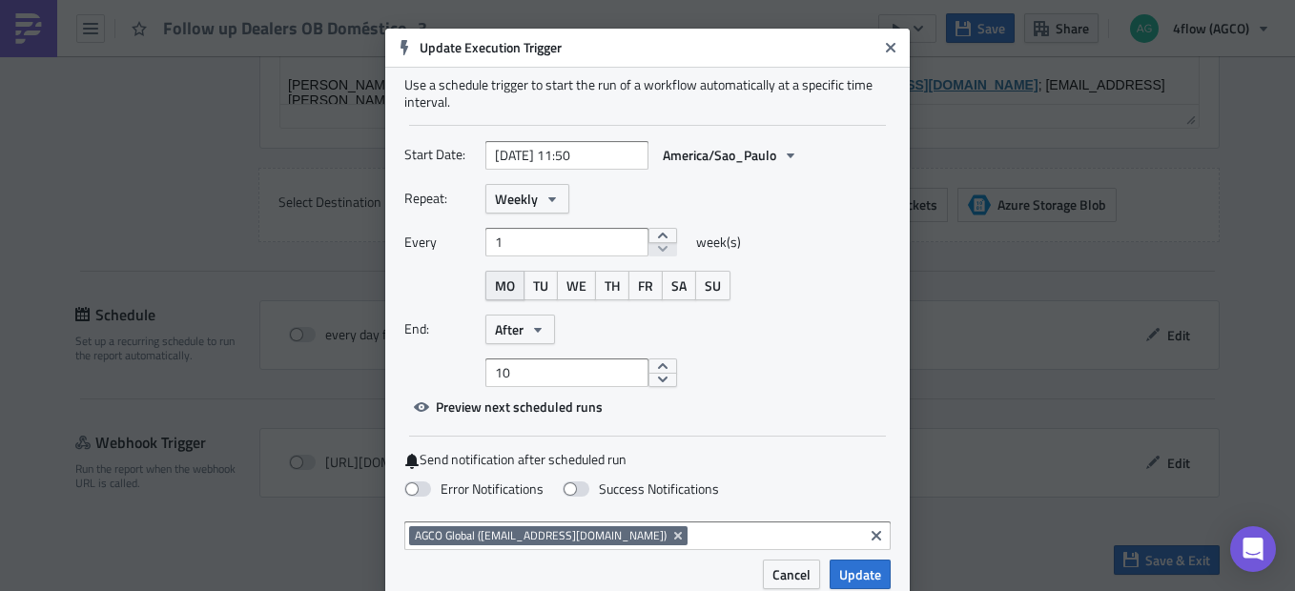
click at [495, 279] on span "MO" at bounding box center [505, 286] width 20 height 20
click at [535, 291] on span "TU" at bounding box center [540, 286] width 15 height 20
click at [566, 291] on span "WE" at bounding box center [576, 286] width 20 height 20
click at [604, 291] on span "TH" at bounding box center [611, 286] width 15 height 20
click at [639, 294] on span "FR" at bounding box center [645, 286] width 15 height 20
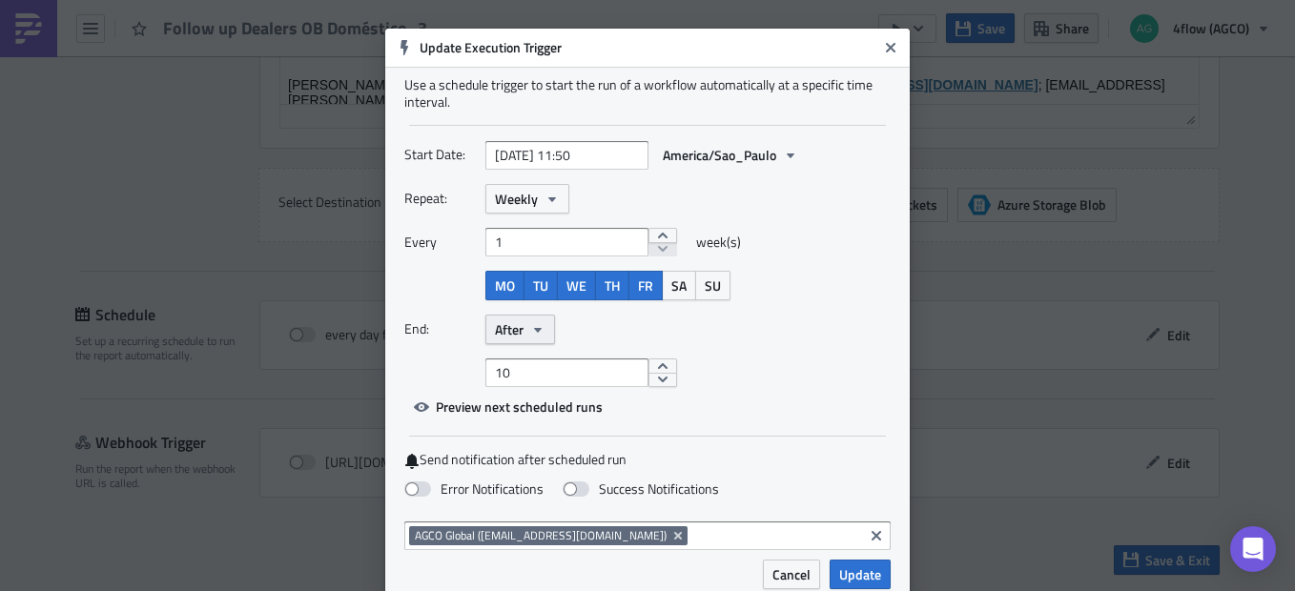
click at [520, 327] on button "After" at bounding box center [520, 330] width 70 height 30
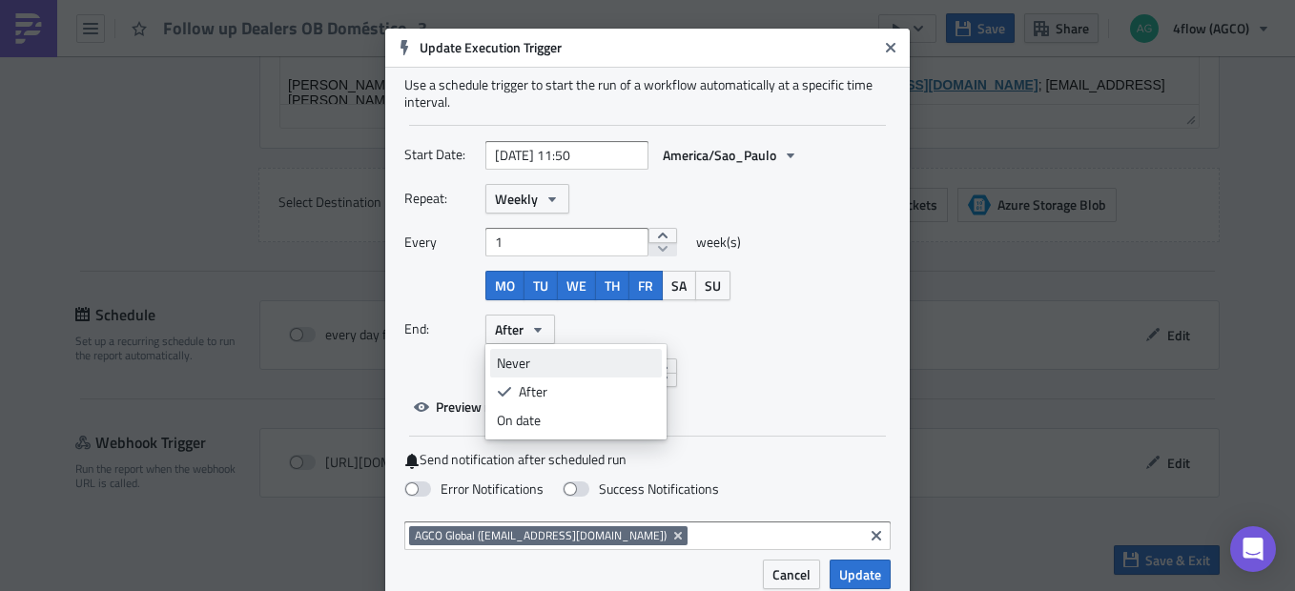
click at [532, 357] on div "Never" at bounding box center [576, 363] width 158 height 19
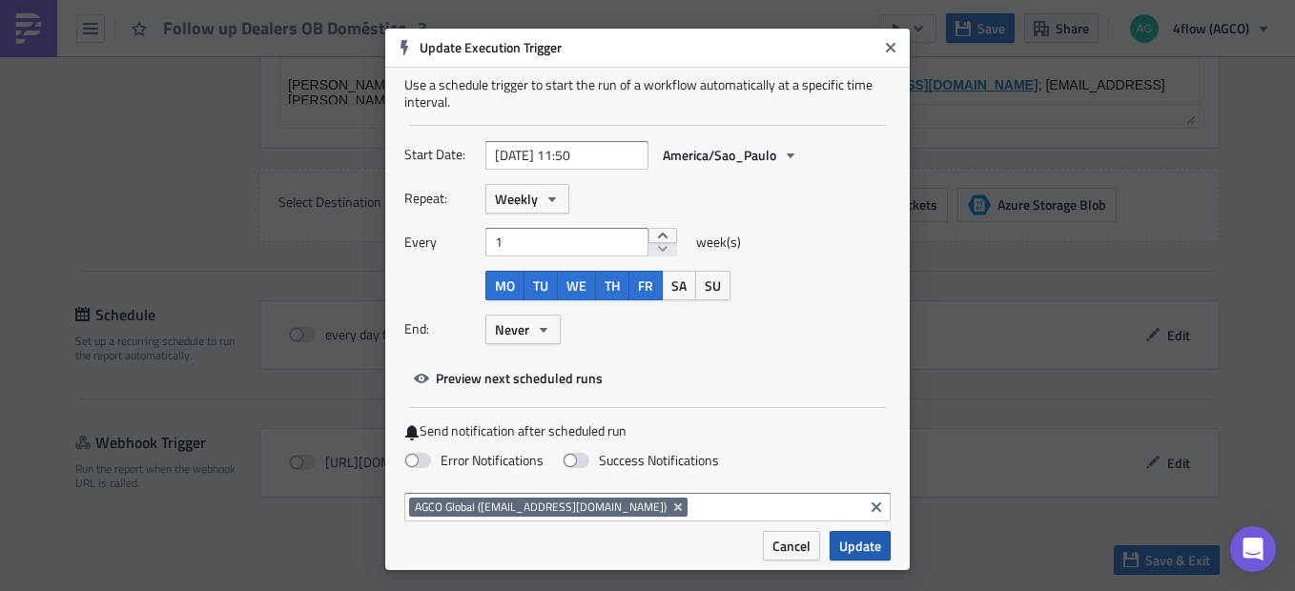
click at [863, 550] on span "Update" at bounding box center [860, 546] width 42 height 20
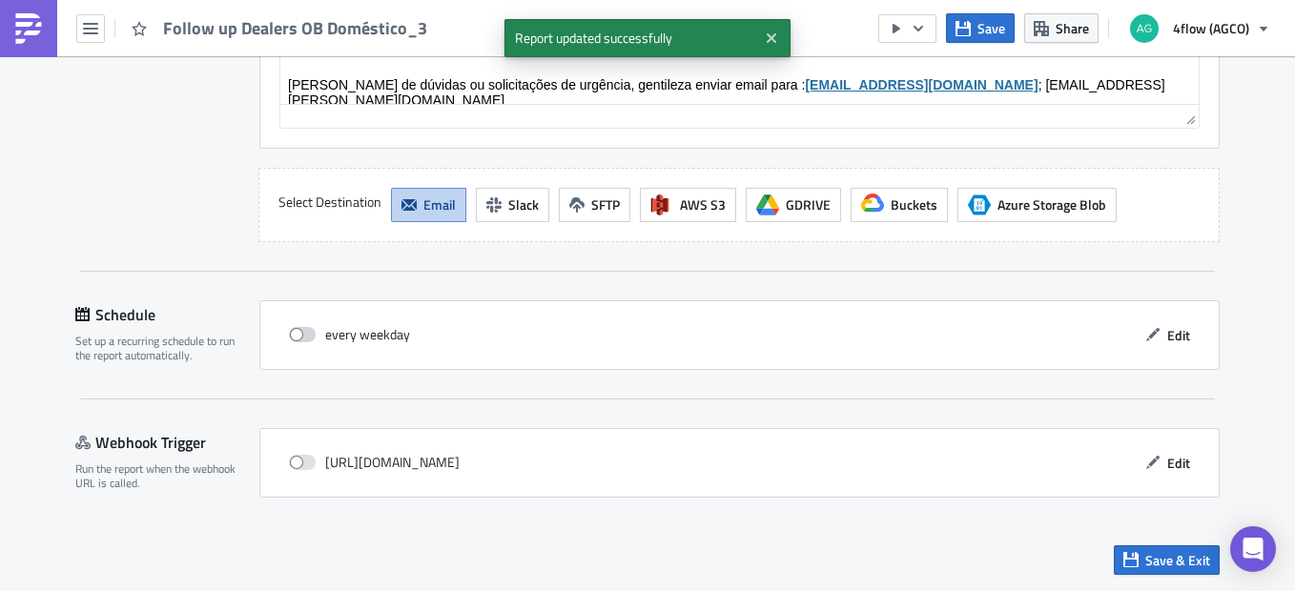
click at [298, 336] on span at bounding box center [302, 334] width 27 height 15
click at [298, 336] on input "checkbox" at bounding box center [299, 335] width 12 height 12
checkbox input "true"
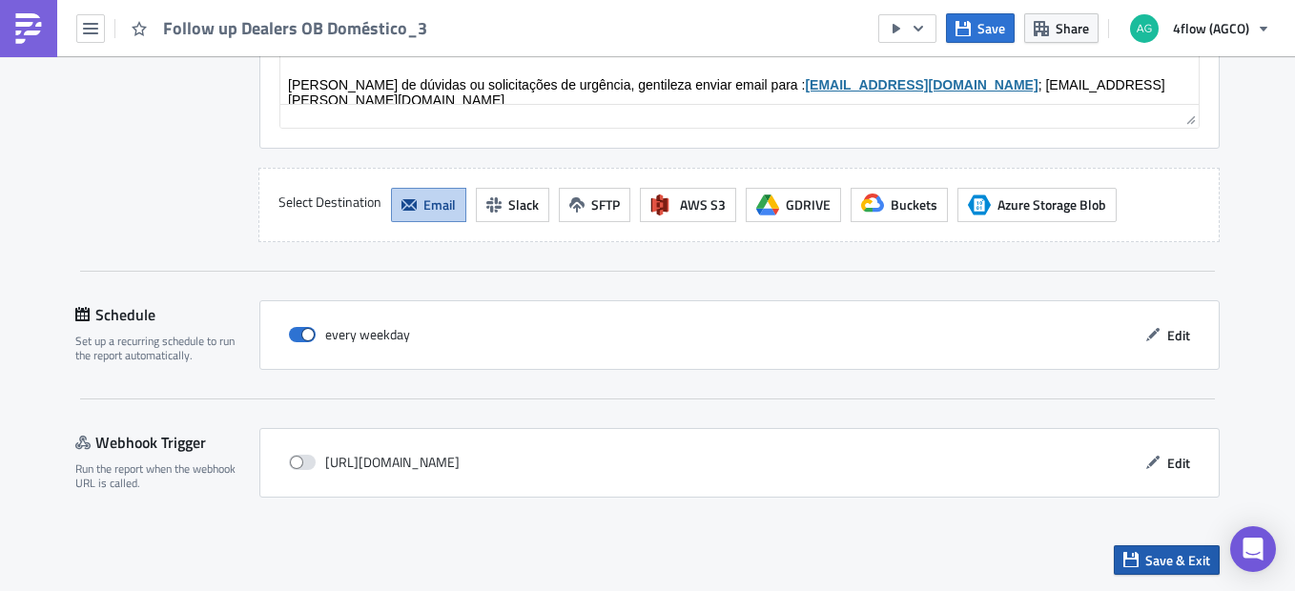
click at [1146, 573] on button "Save & Exit" at bounding box center [1166, 560] width 106 height 30
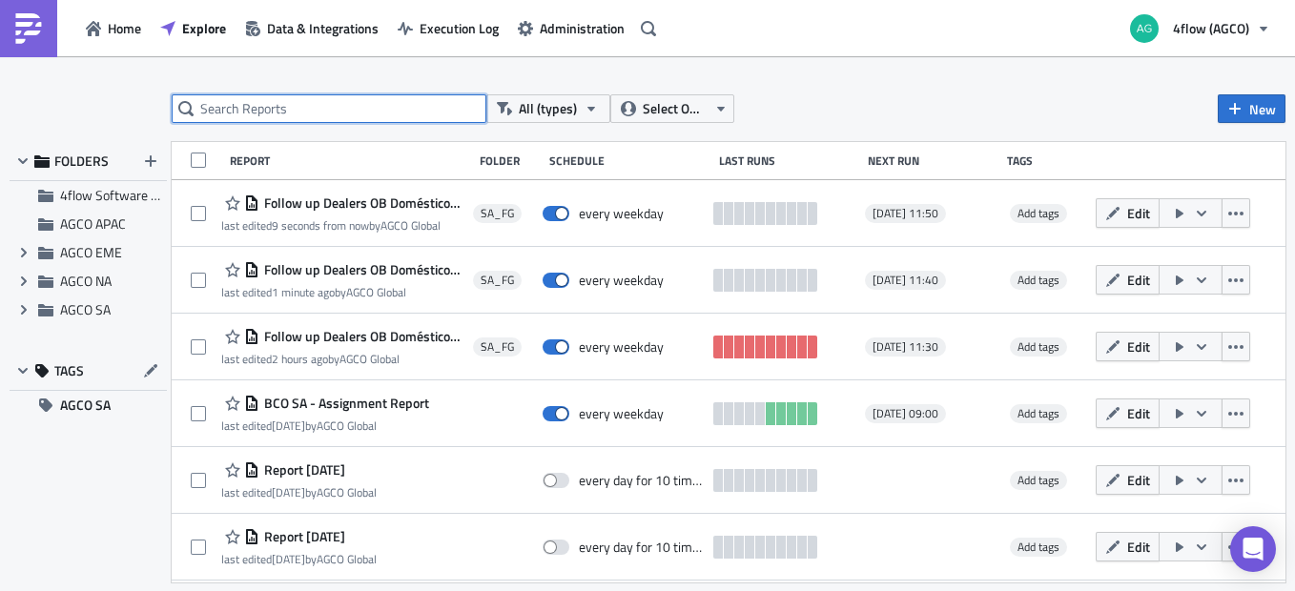
click at [375, 111] on input "text" at bounding box center [329, 108] width 315 height 29
type input "dealer"
